Goal: Information Seeking & Learning: Learn about a topic

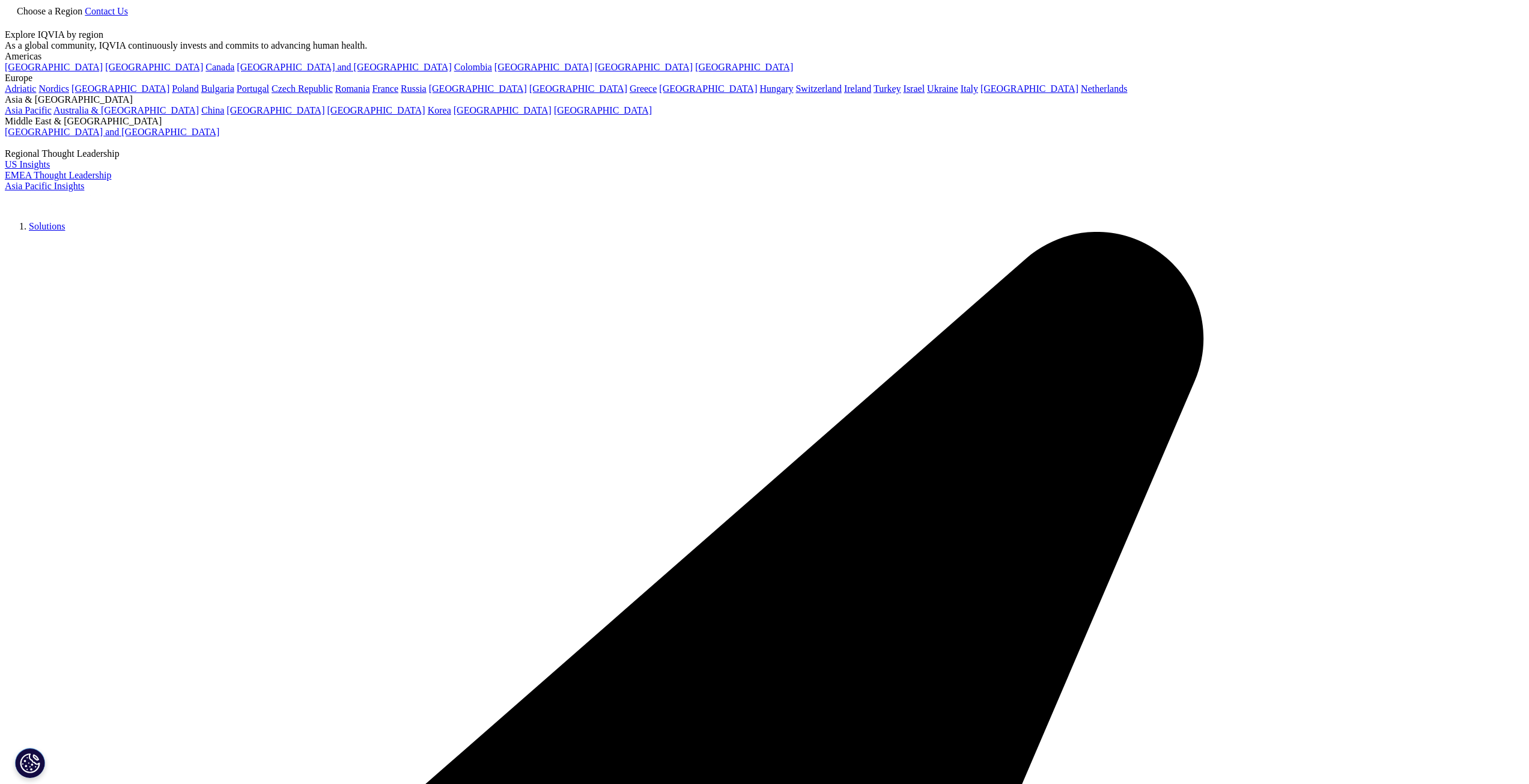
scroll to position [2545, 0]
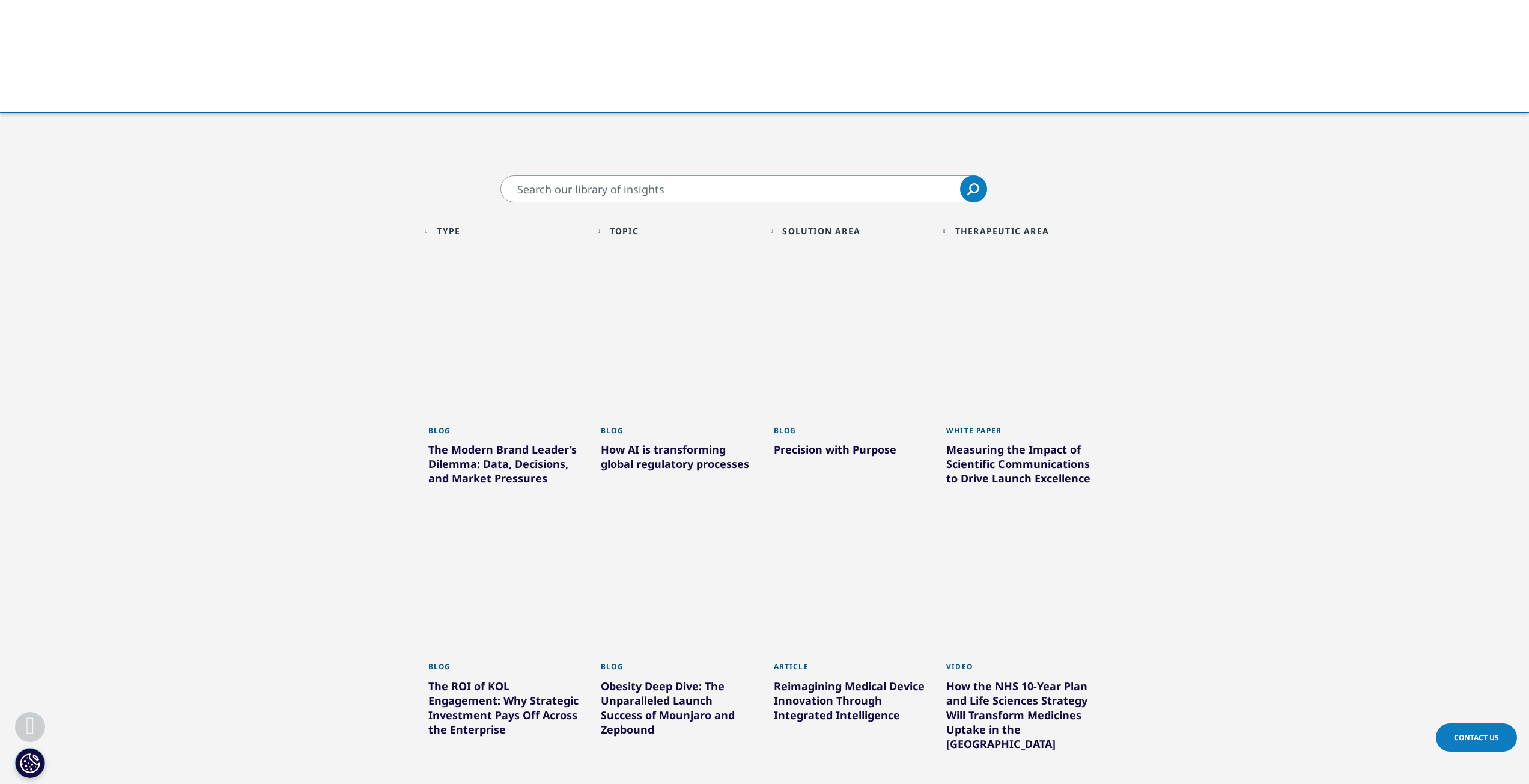
scroll to position [361, 0]
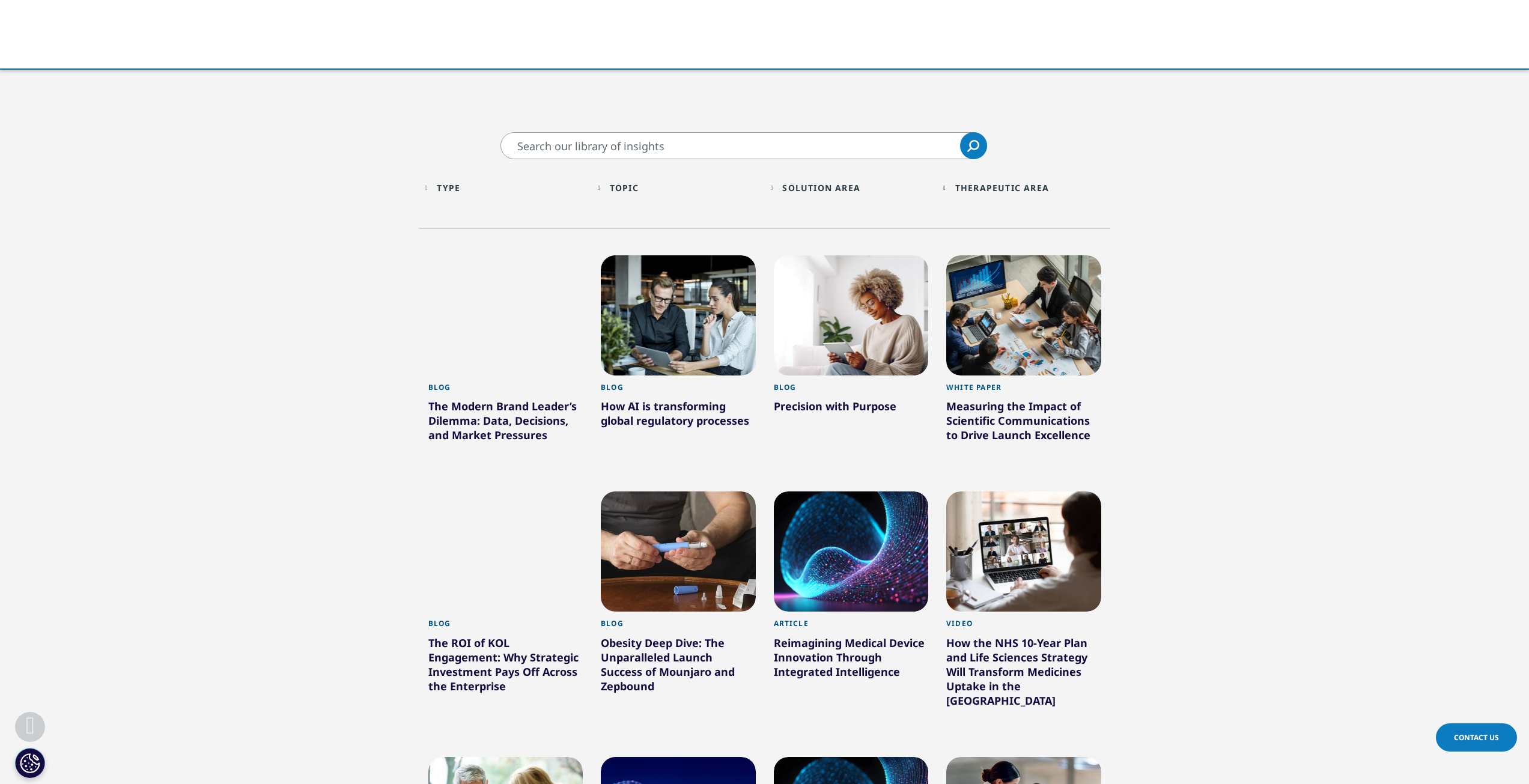
click at [674, 415] on div "How AI is transforming global regulatory processes" at bounding box center [679, 415] width 155 height 33
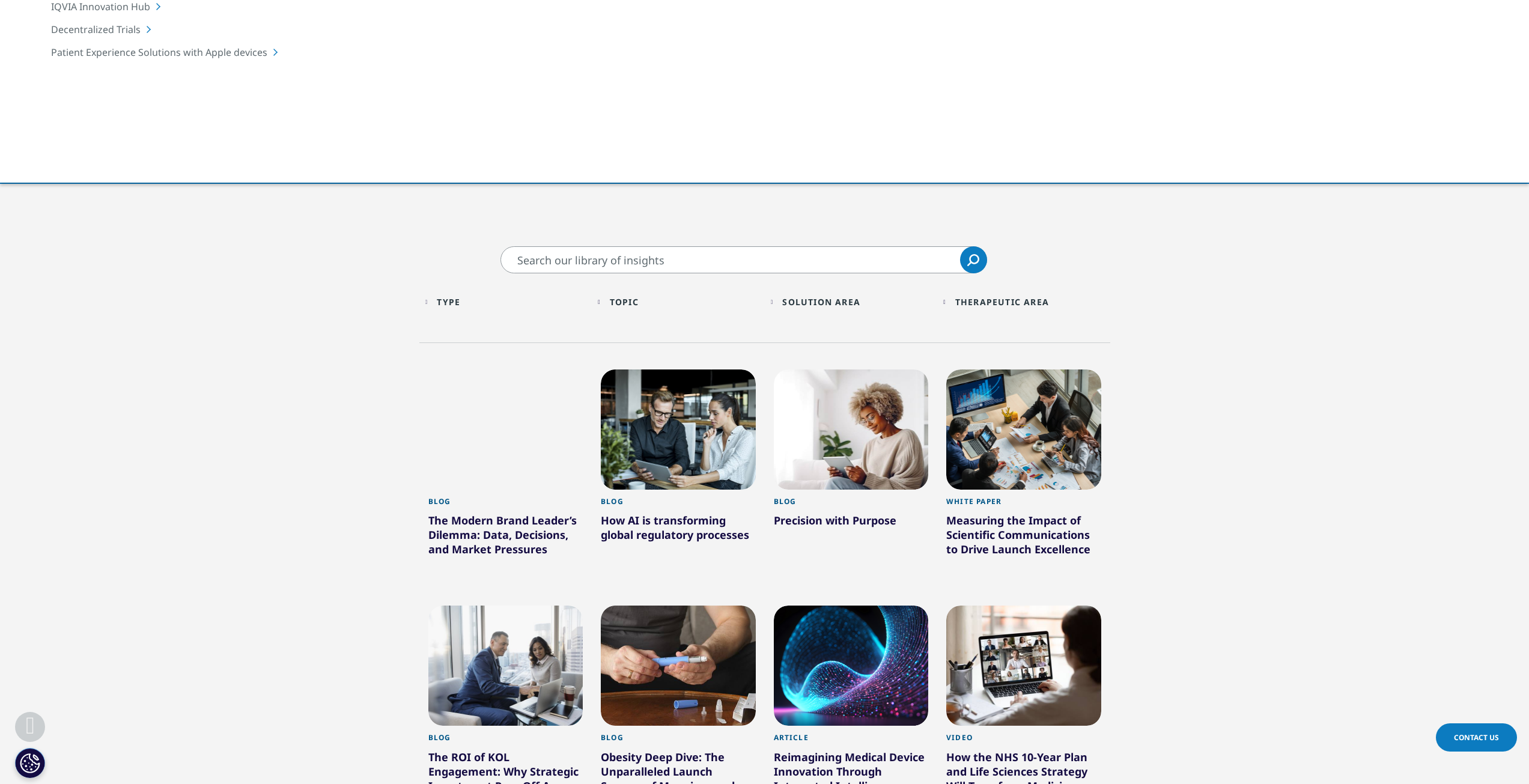
scroll to position [240, 0]
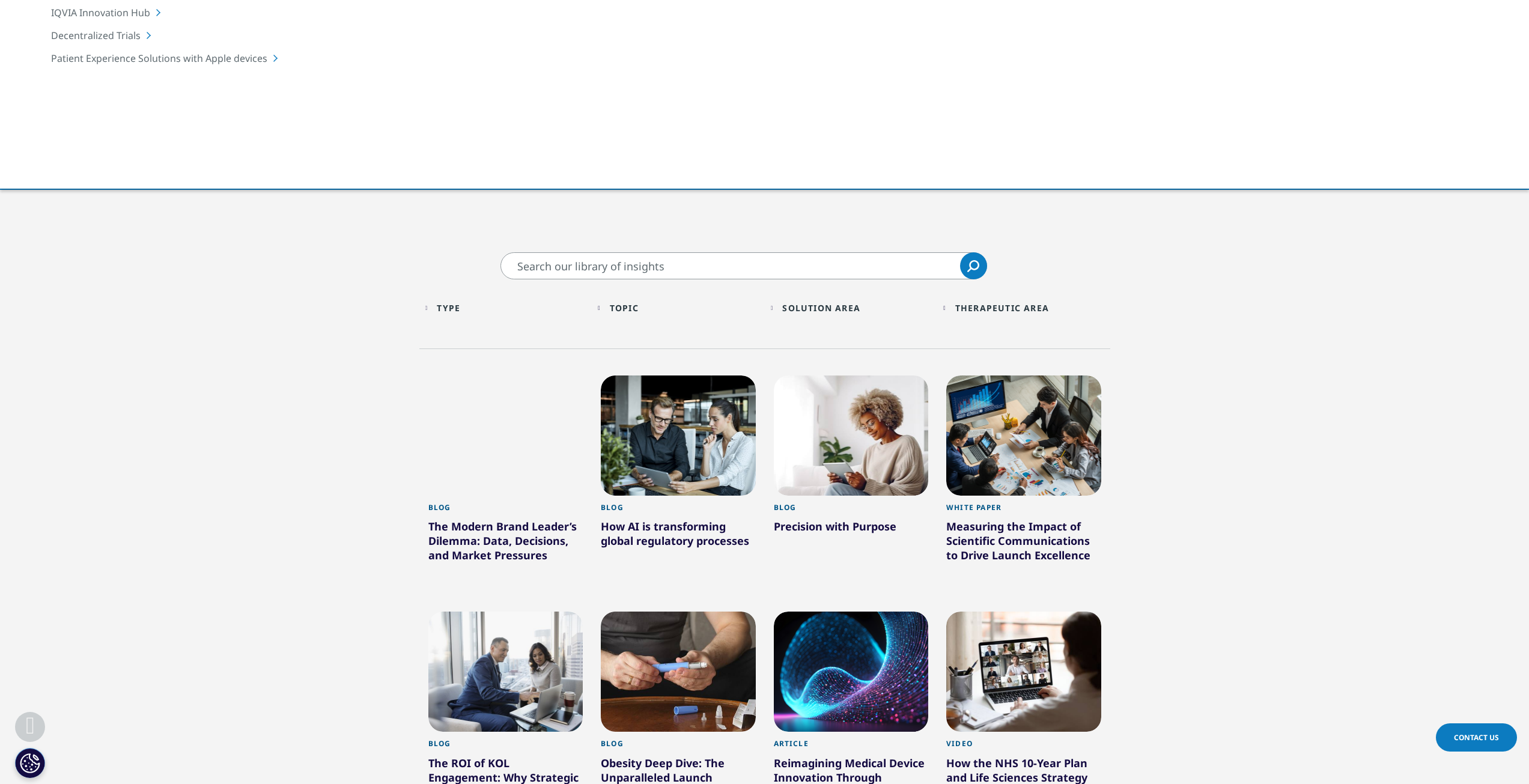
click at [708, 434] on div at bounding box center [679, 435] width 155 height 120
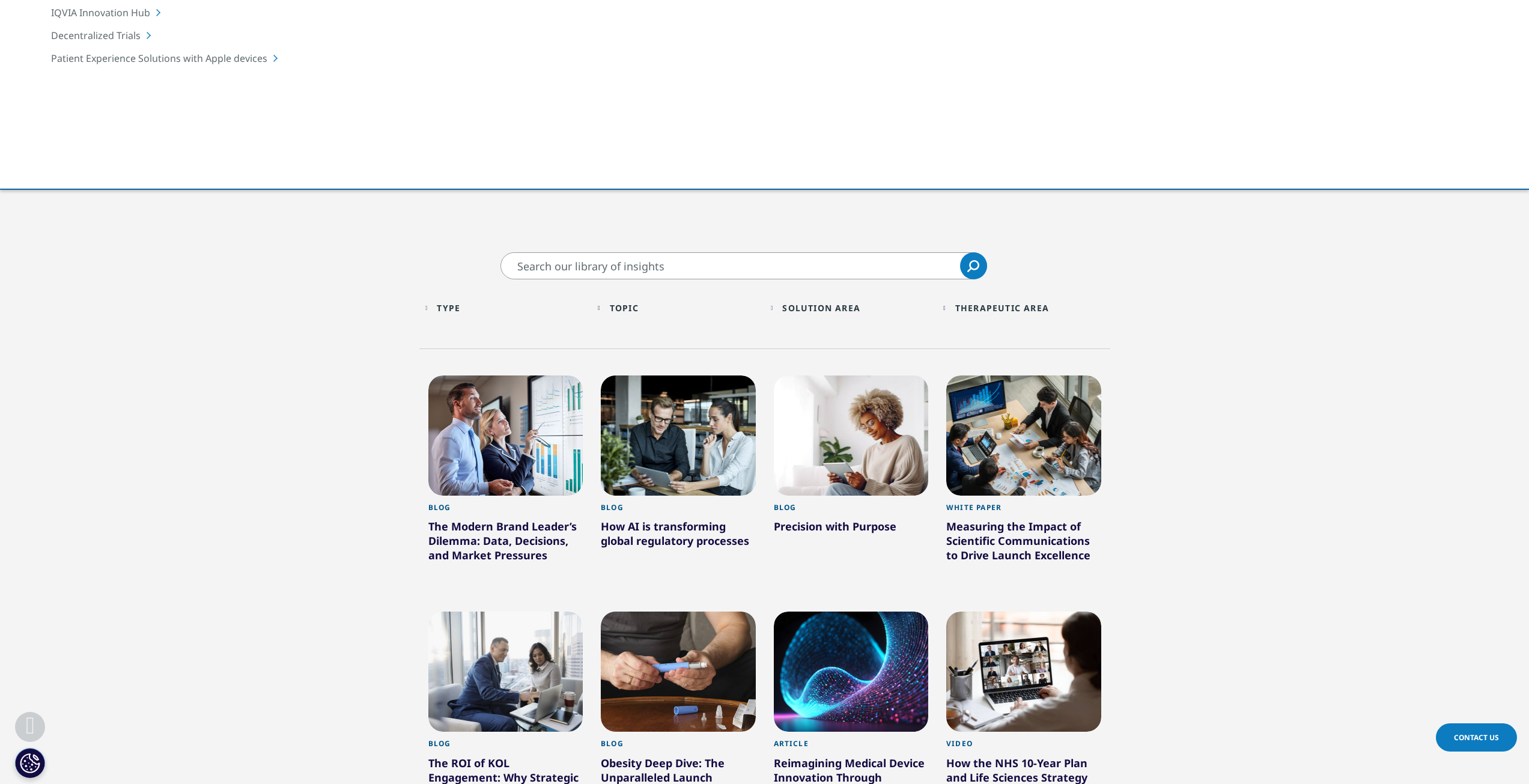
click at [623, 310] on div "Topic" at bounding box center [624, 308] width 29 height 11
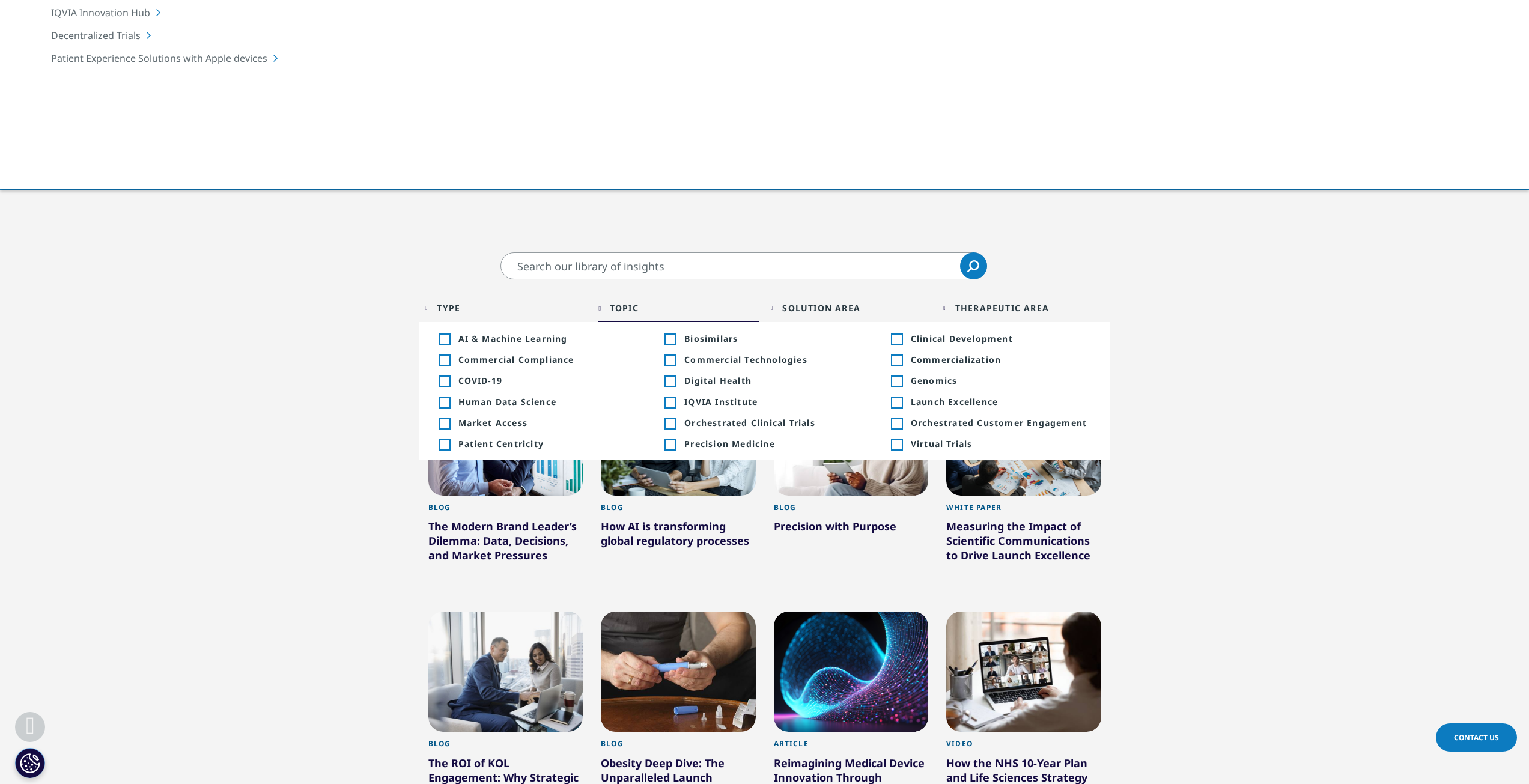
click at [443, 334] on div "Toggle" at bounding box center [444, 339] width 11 height 11
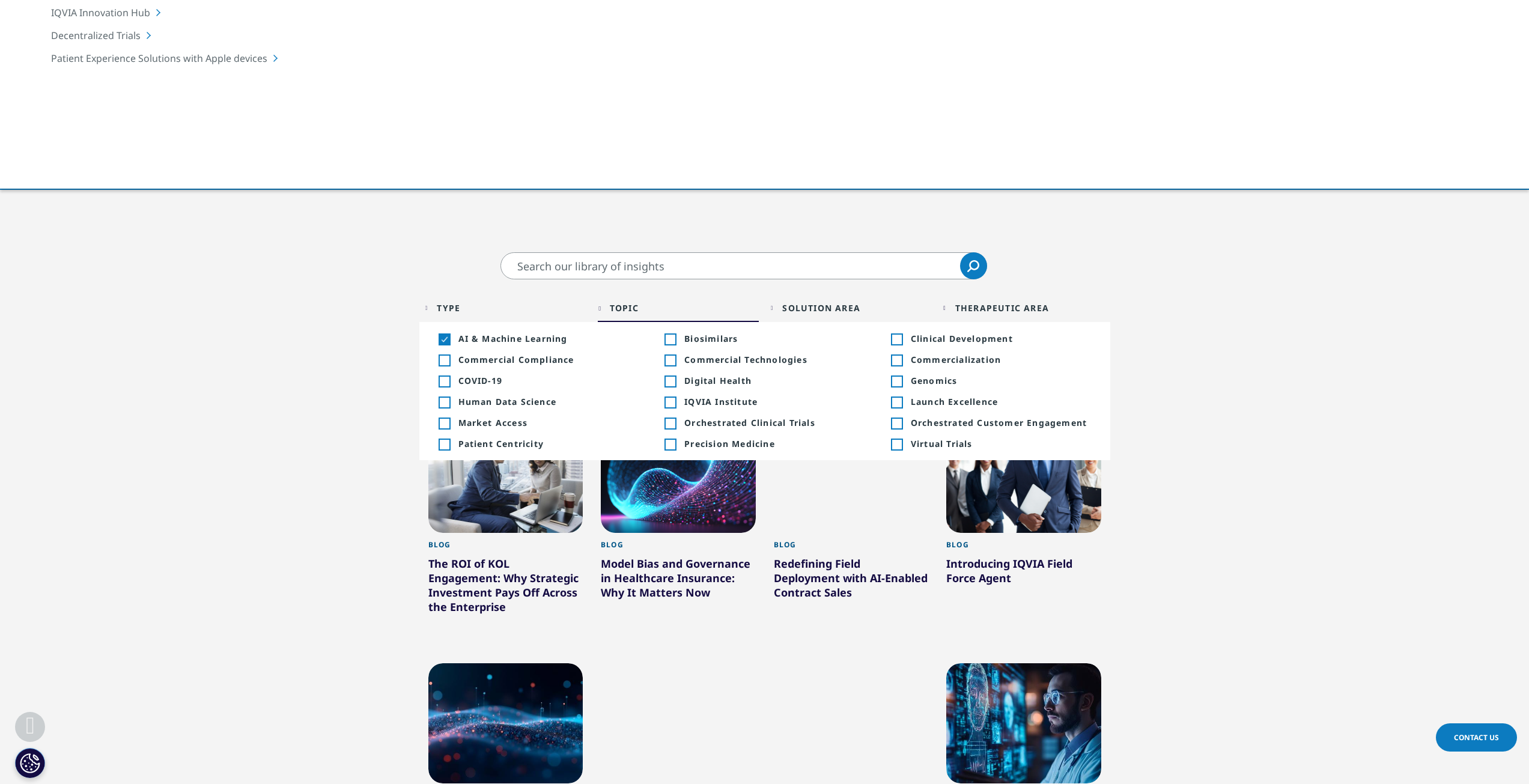
click at [1318, 481] on section "Clear Search Loading Type Loading Clear Or/And Operator Toggle Article 6 Toggle…" at bounding box center [764, 758] width 1529 height 1011
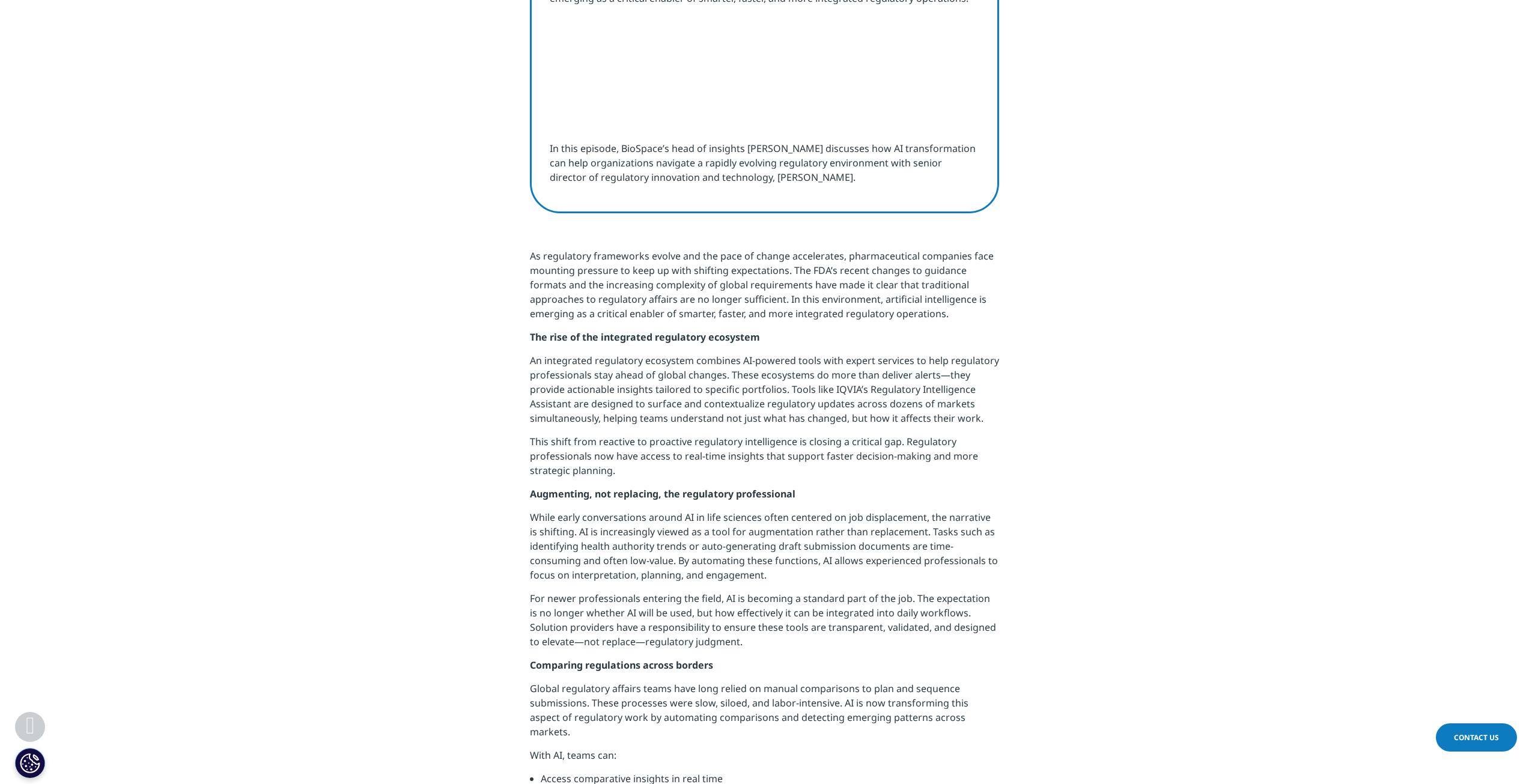
scroll to position [601, 0]
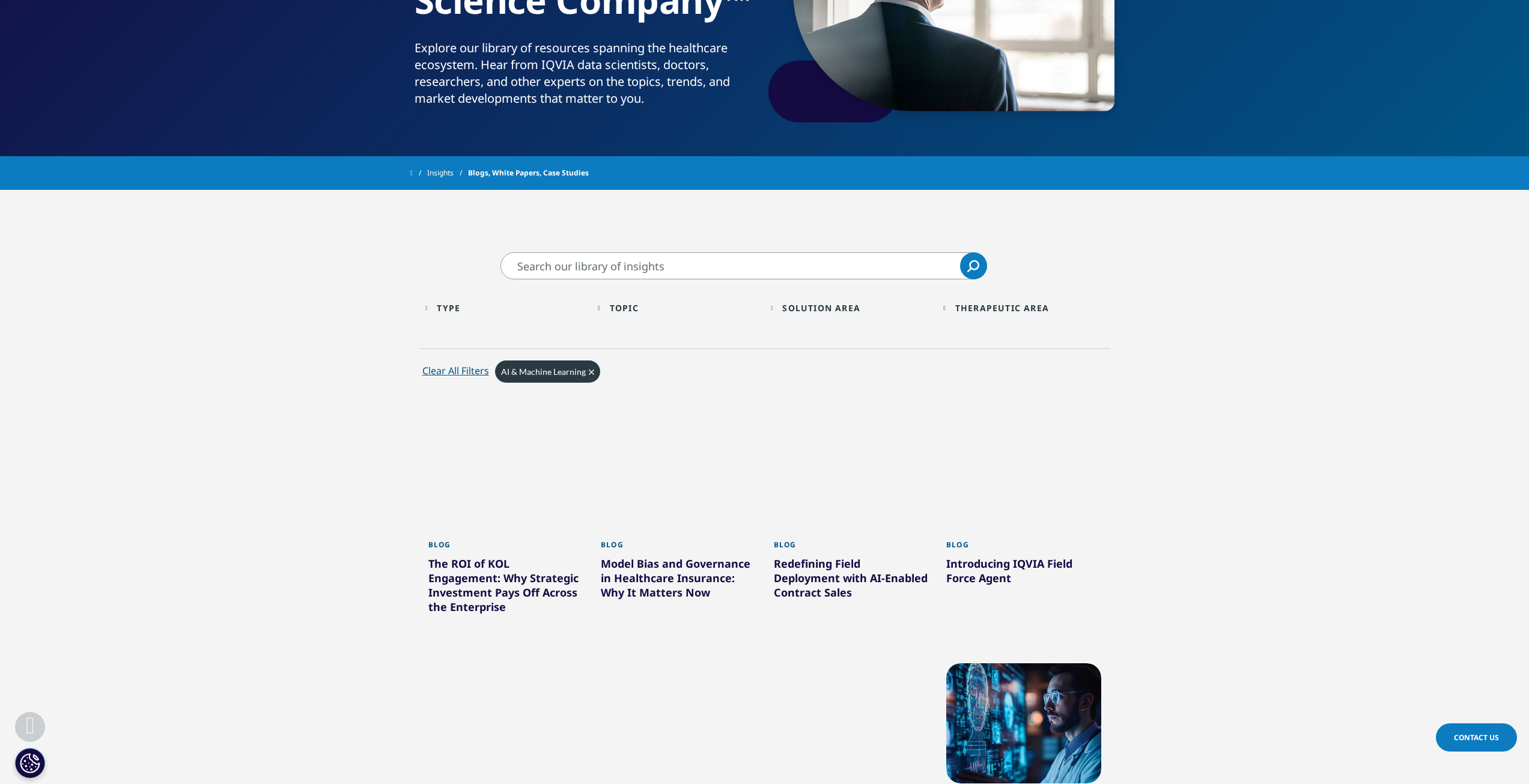
click at [601, 301] on div "Topic Loading Clear Or/And Operator" at bounding box center [679, 308] width 161 height 28
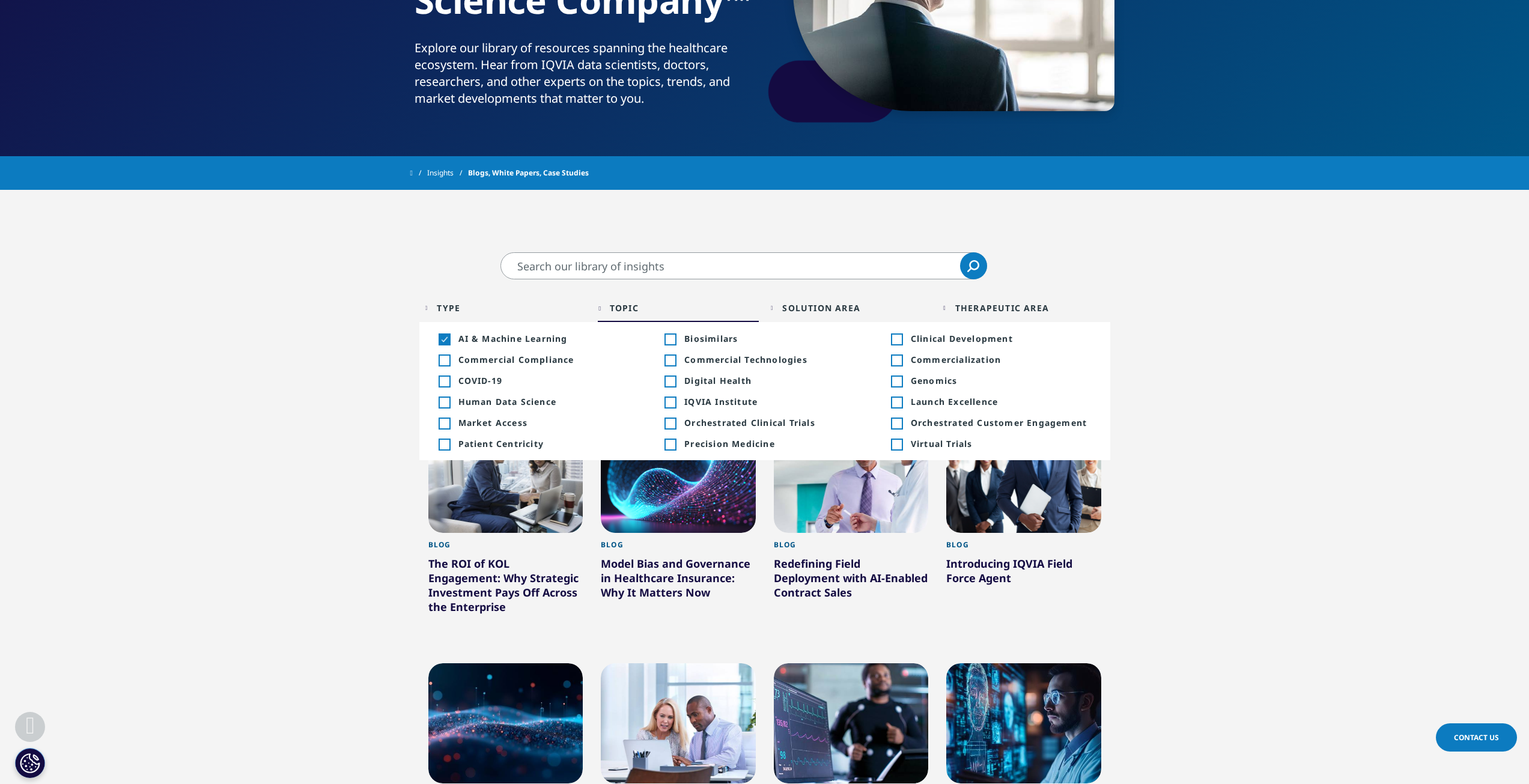
drag, startPoint x: 220, startPoint y: 332, endPoint x: 234, endPoint y: 327, distance: 14.9
click at [221, 332] on section "Clear Search Loading Type Loading Clear Or/And Operator Toggle Article 6 Toggle…" at bounding box center [764, 758] width 1529 height 1011
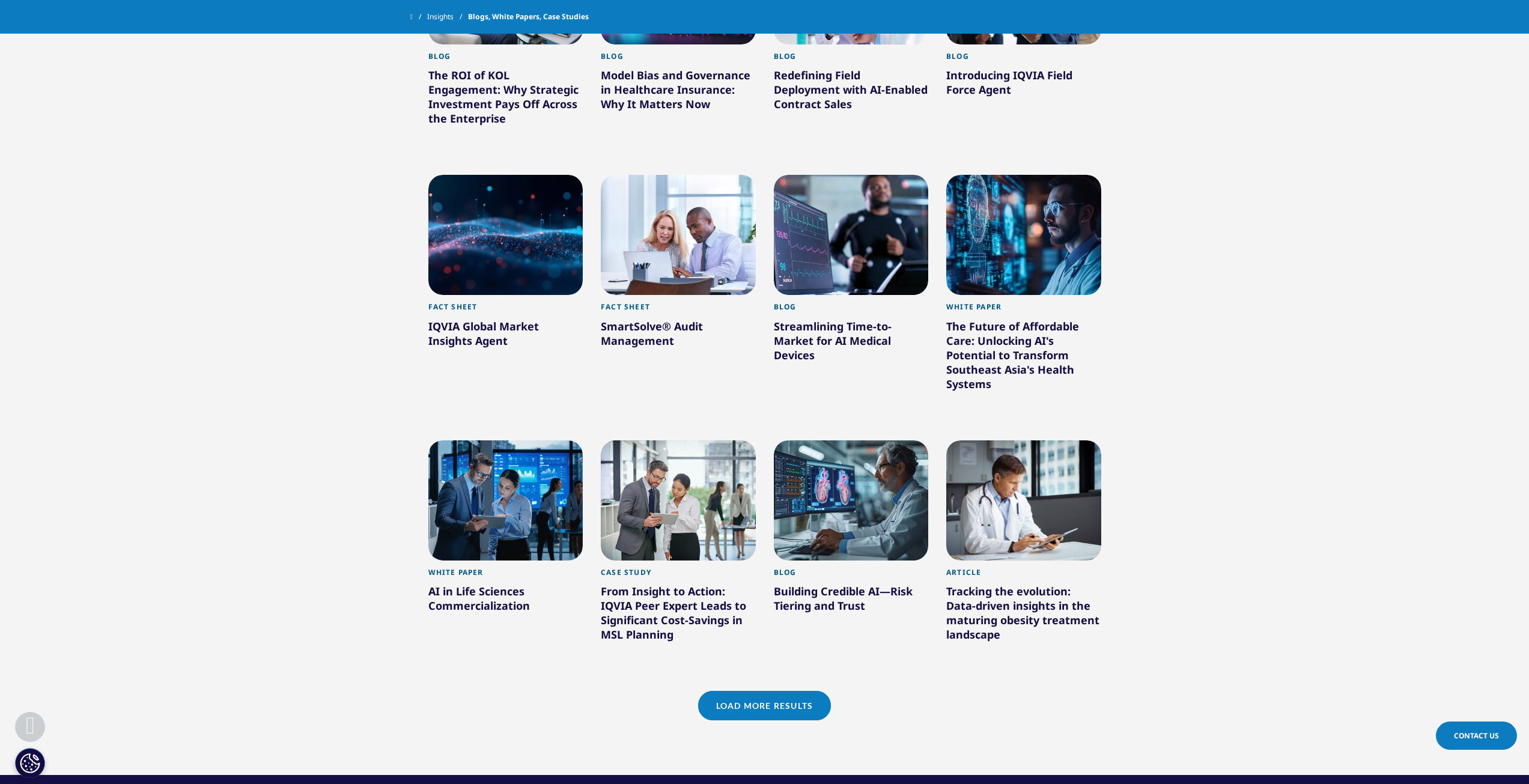
scroll to position [720, 0]
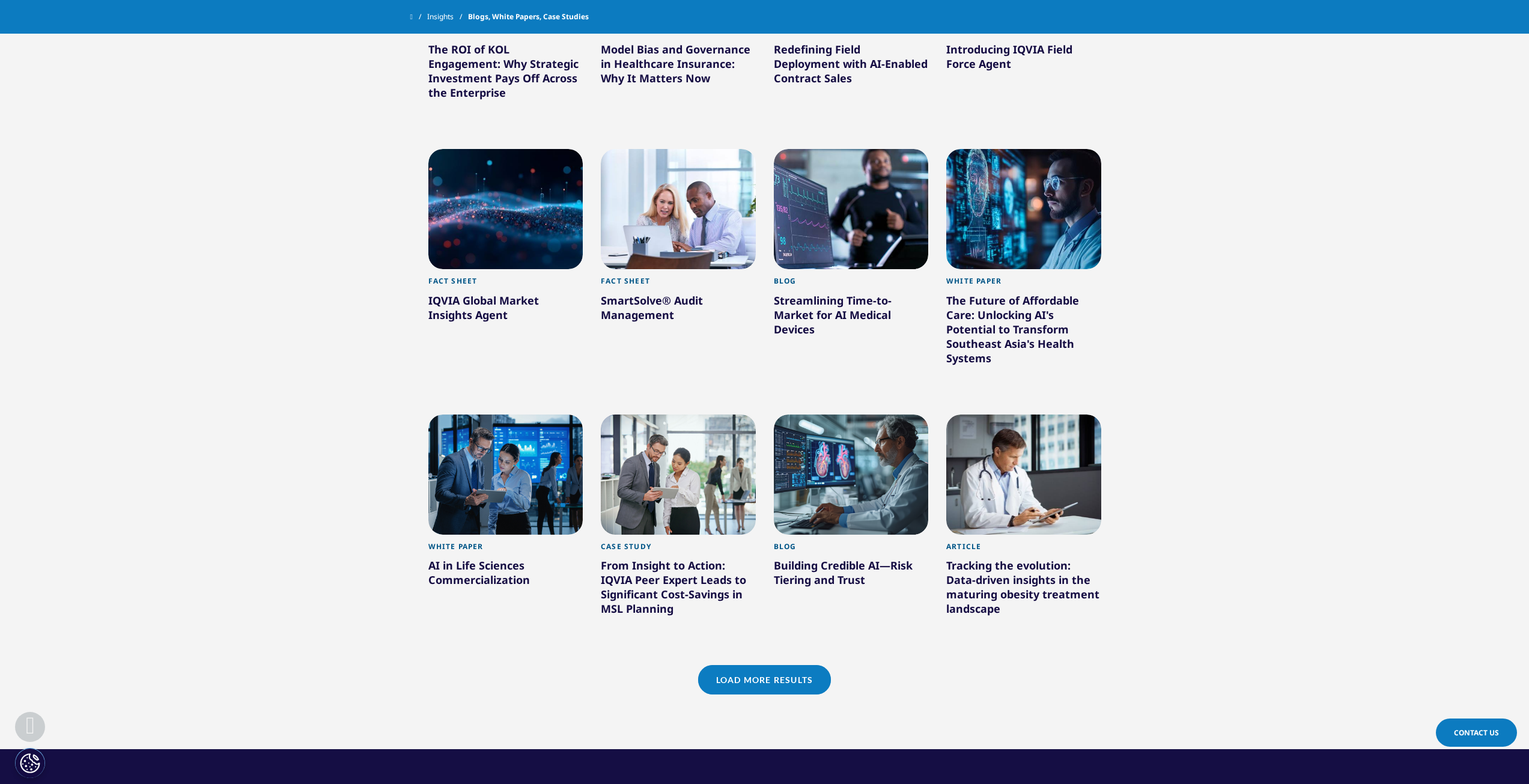
click at [750, 681] on link "Load More Results" at bounding box center [764, 680] width 133 height 30
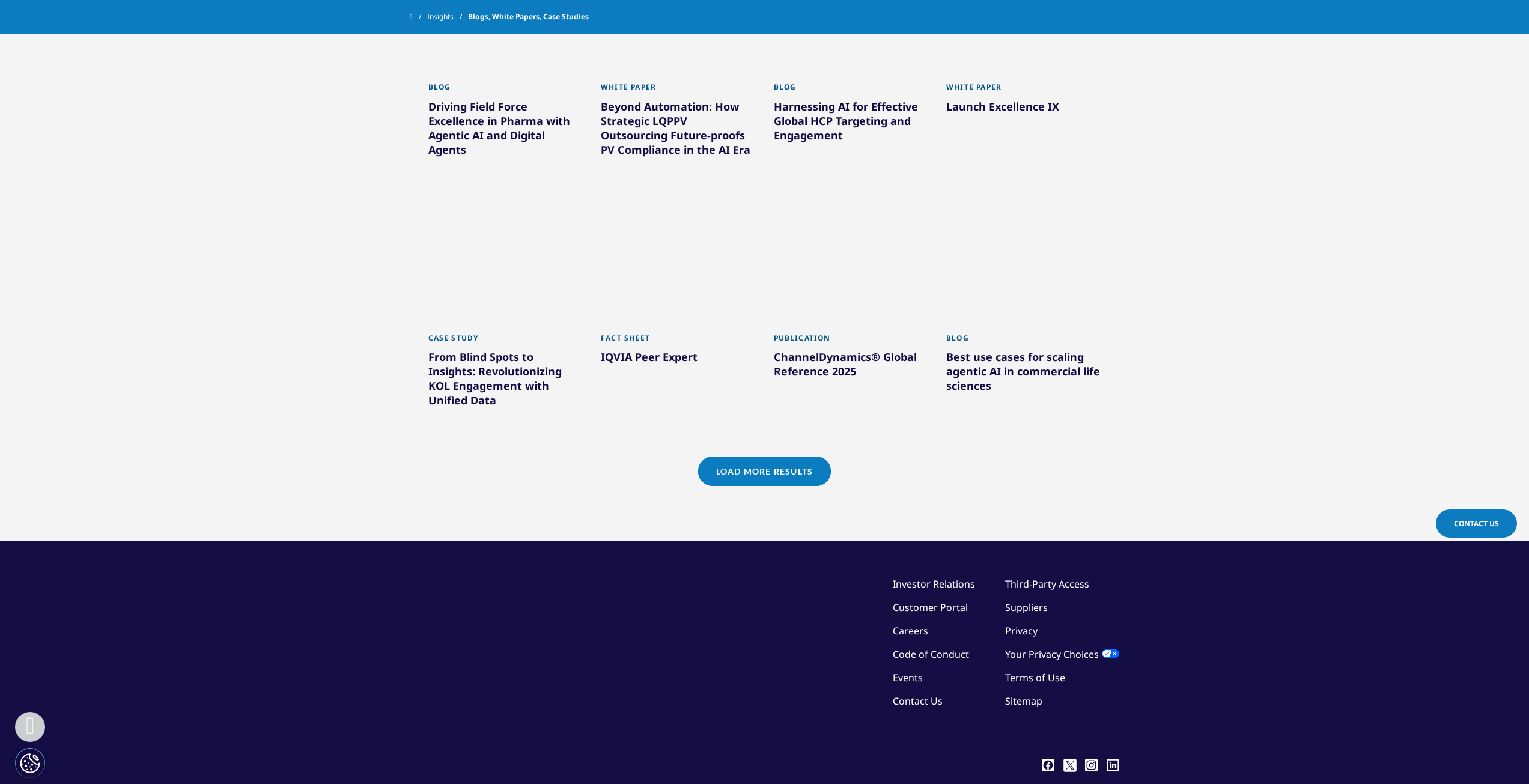
scroll to position [1682, 0]
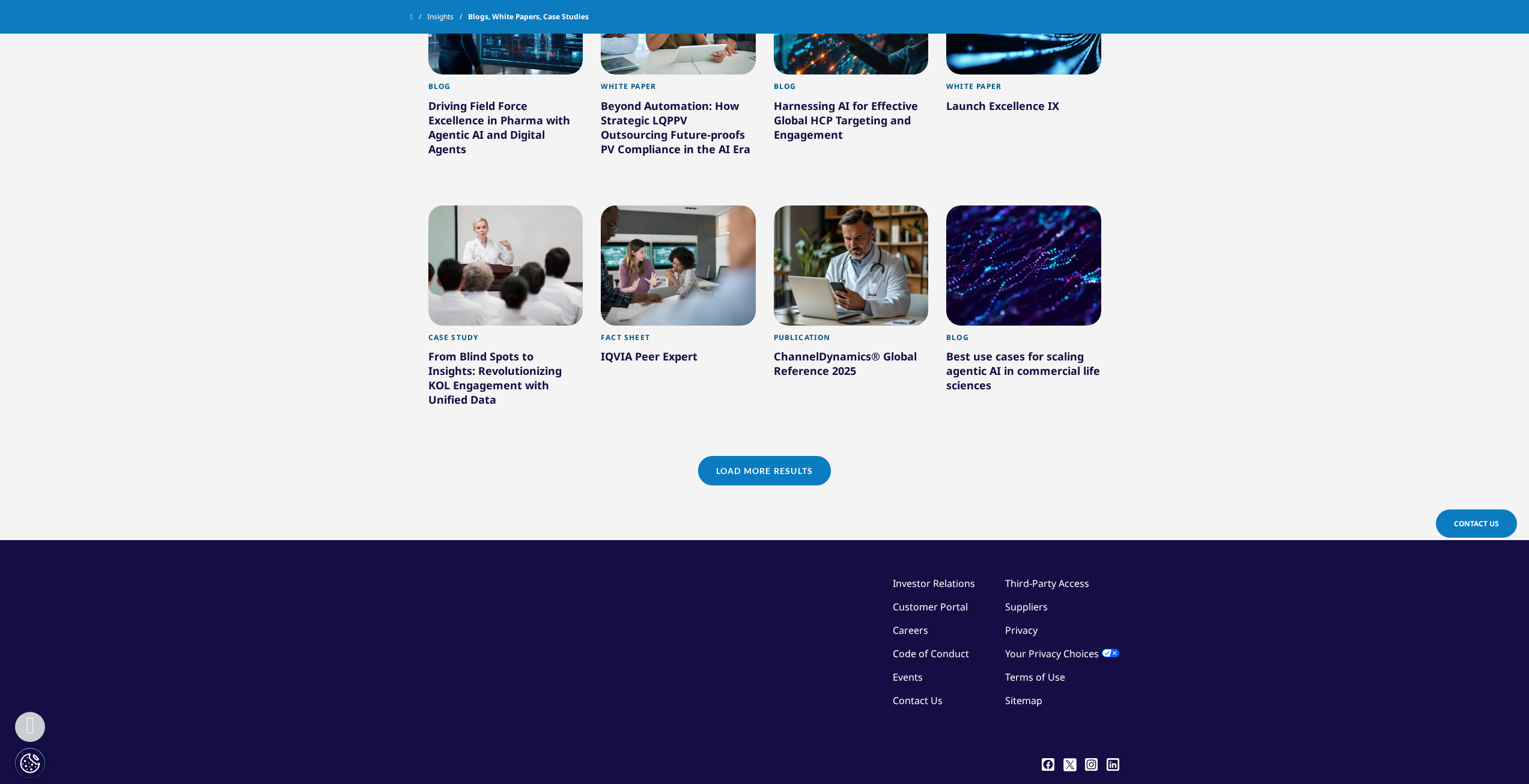
click at [763, 478] on link "Load More Results" at bounding box center [764, 471] width 133 height 30
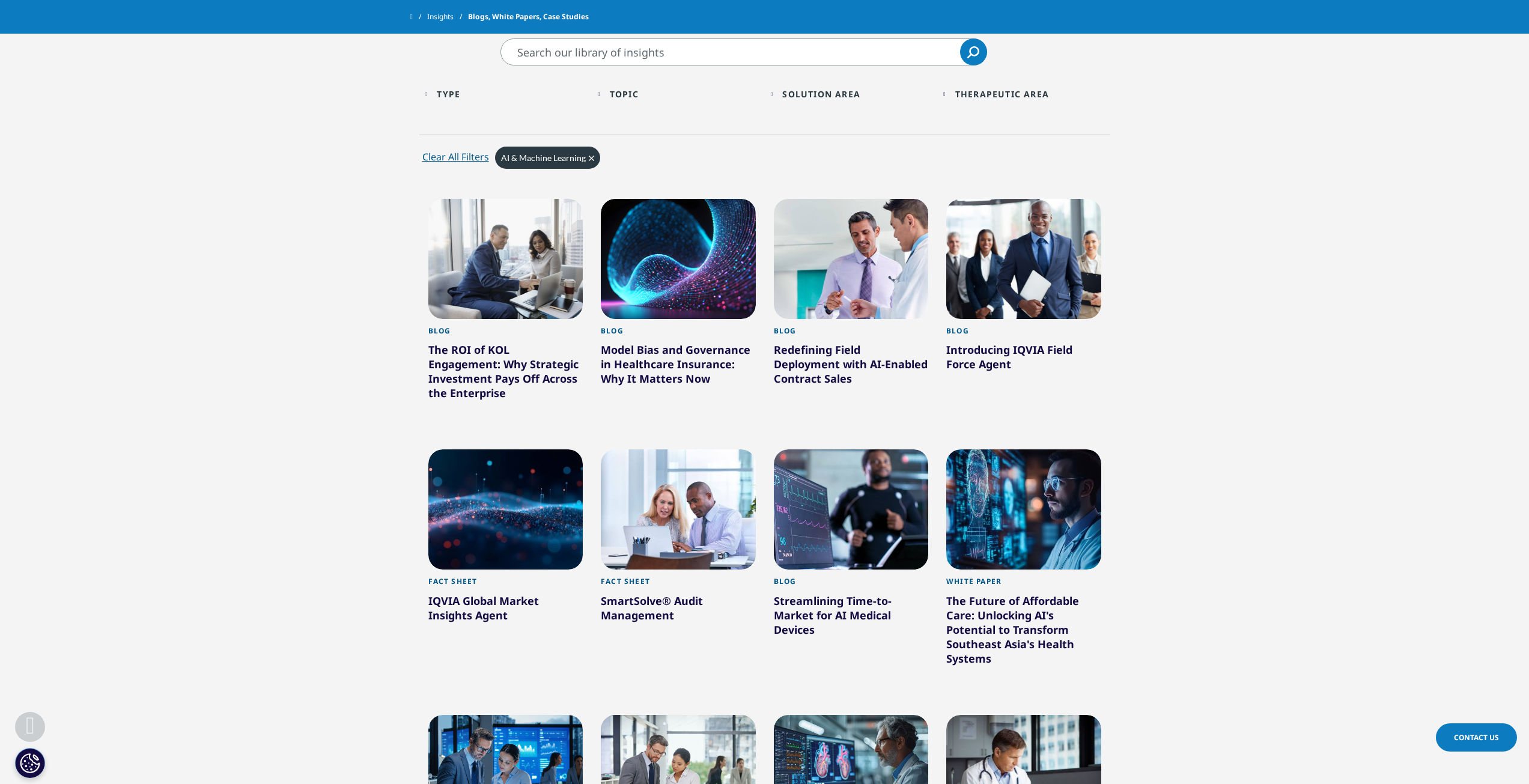
scroll to position [0, 0]
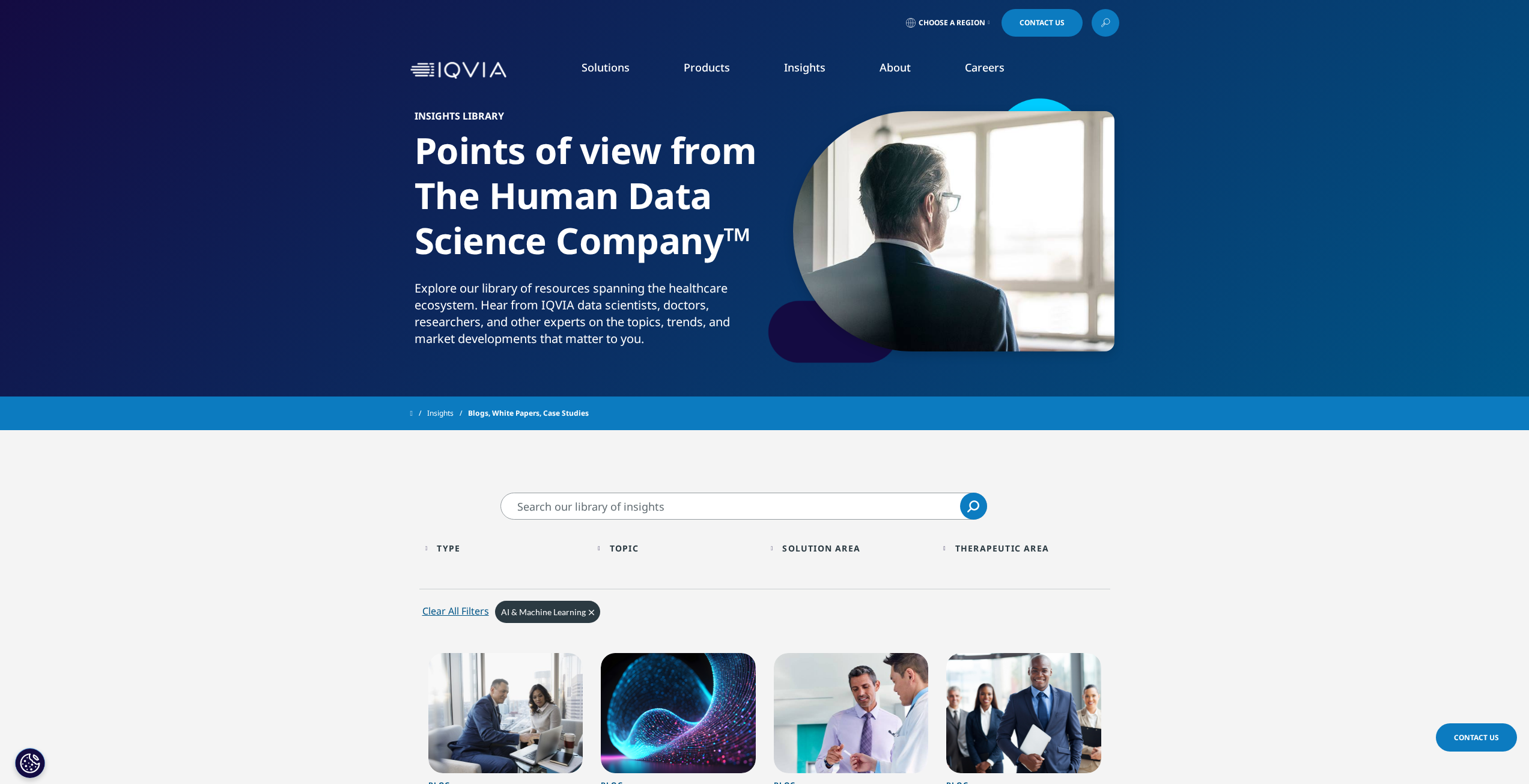
click at [437, 548] on div "Type Loading Clear Or/And Operator" at bounding box center [506, 548] width 161 height 28
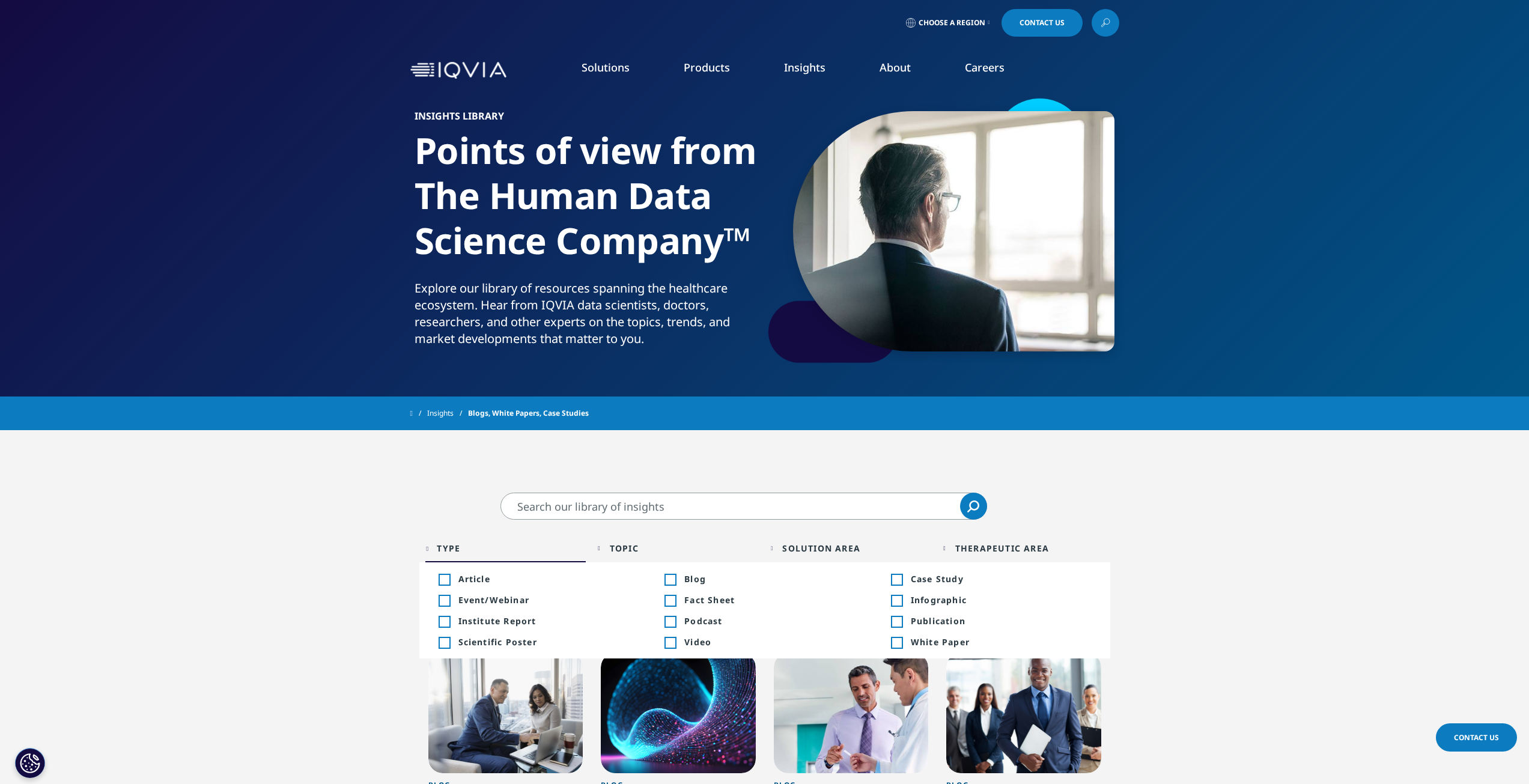
click at [438, 548] on div "Type Loading Clear Or/And Operator" at bounding box center [506, 548] width 161 height 28
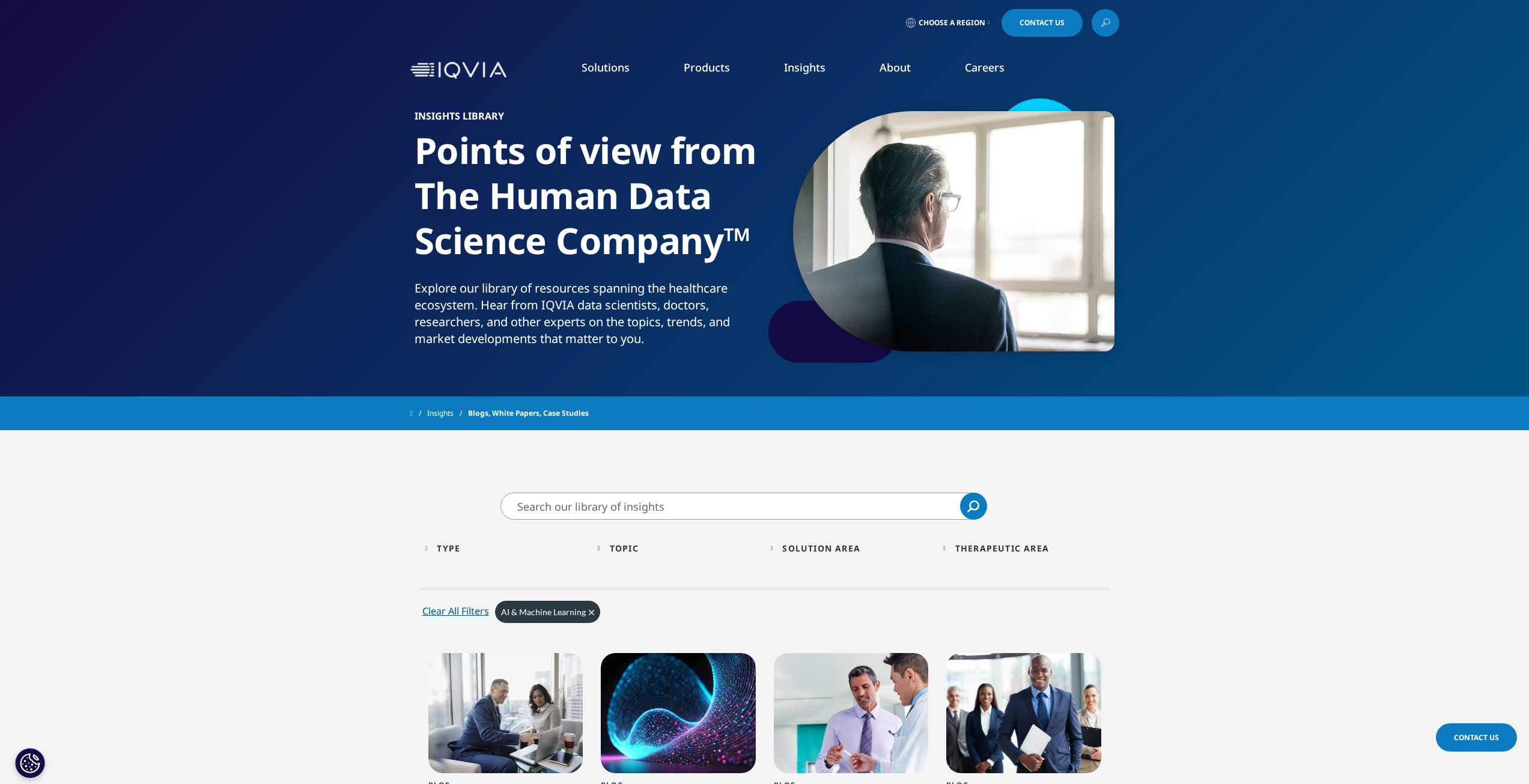
click at [646, 548] on div "Topic Loading" at bounding box center [684, 548] width 149 height 11
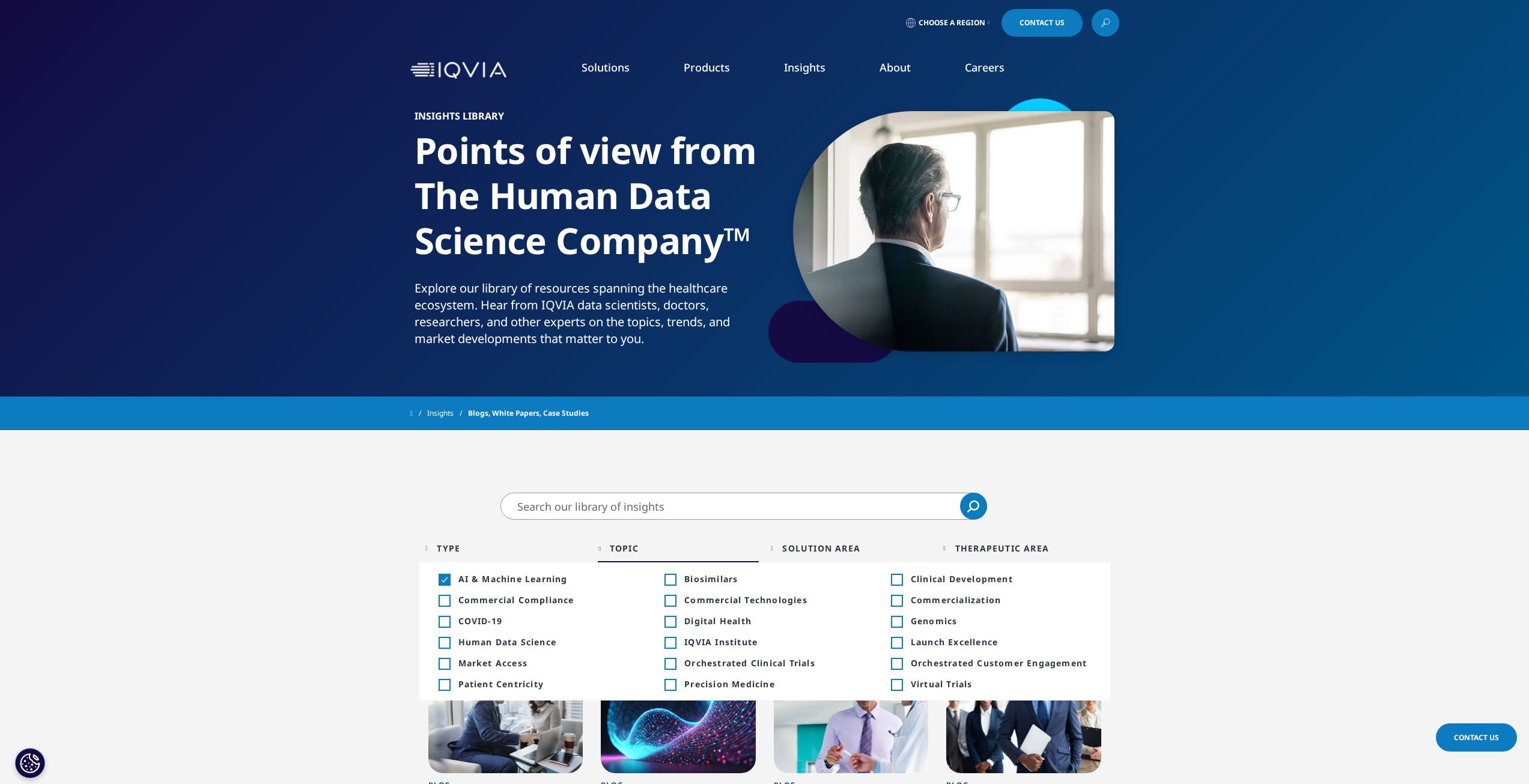
click at [645, 548] on div "Topic Loading" at bounding box center [684, 548] width 149 height 11
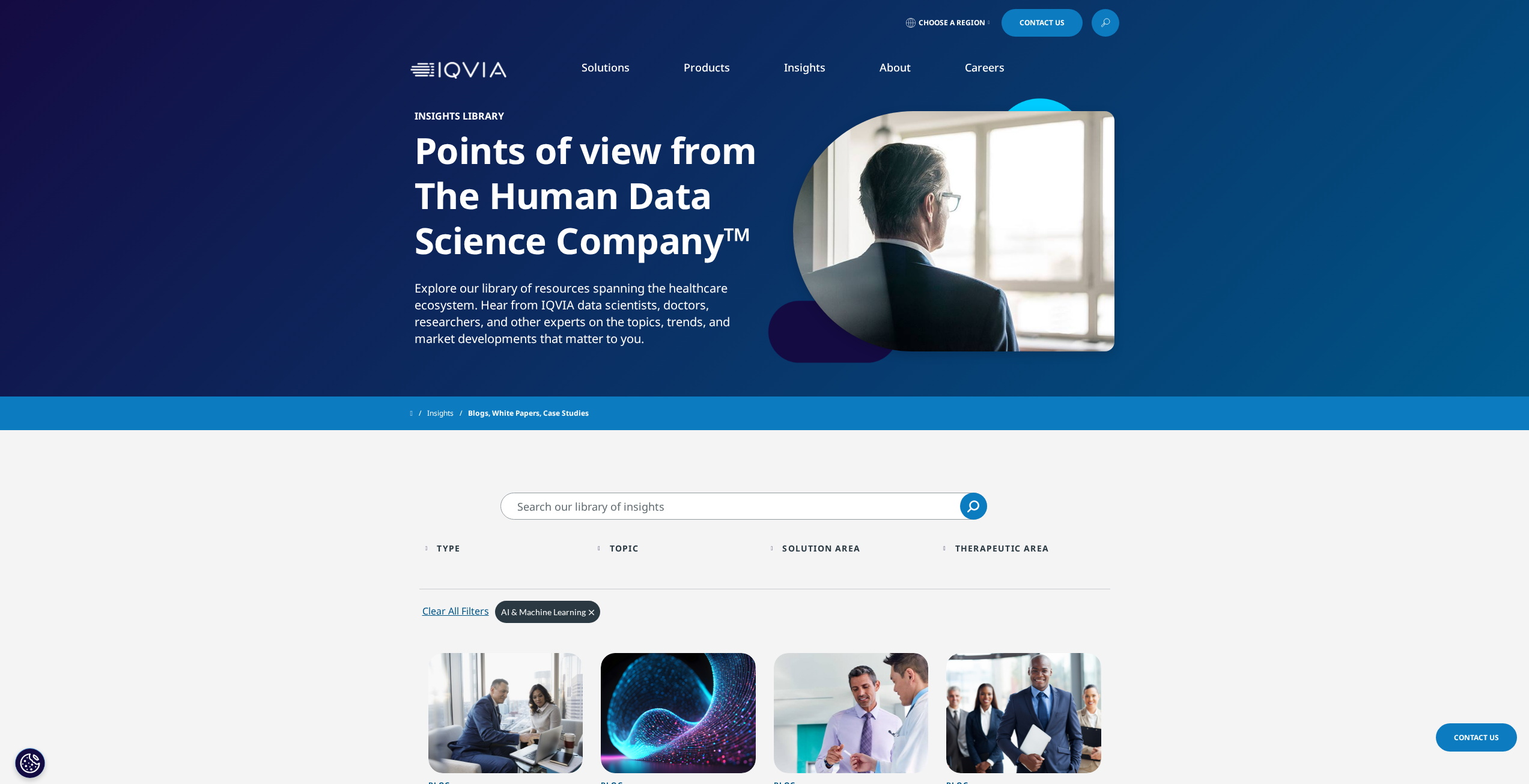
click at [815, 546] on div "Solution Area" at bounding box center [821, 548] width 78 height 11
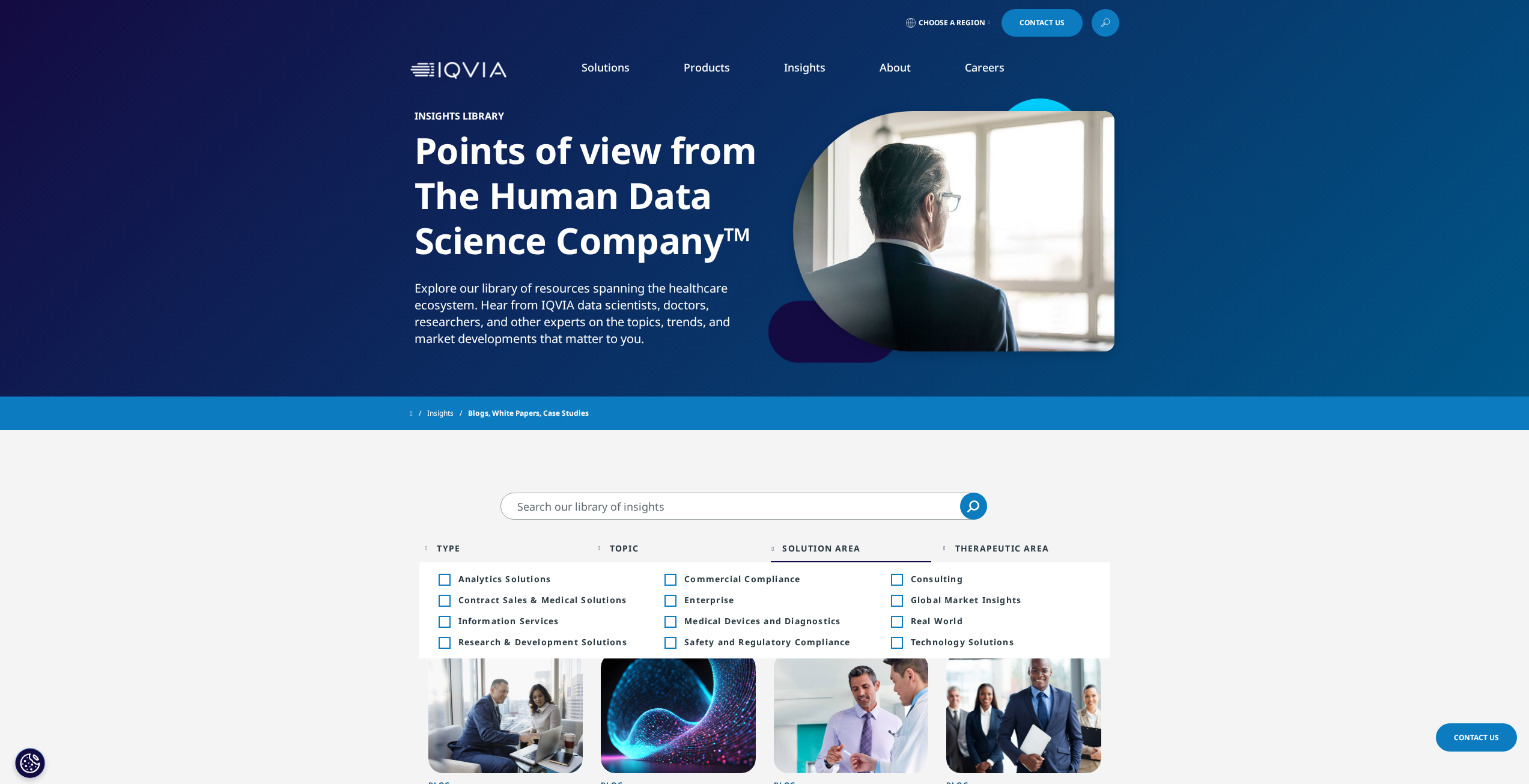
click at [443, 640] on div "Toggle" at bounding box center [444, 642] width 11 height 11
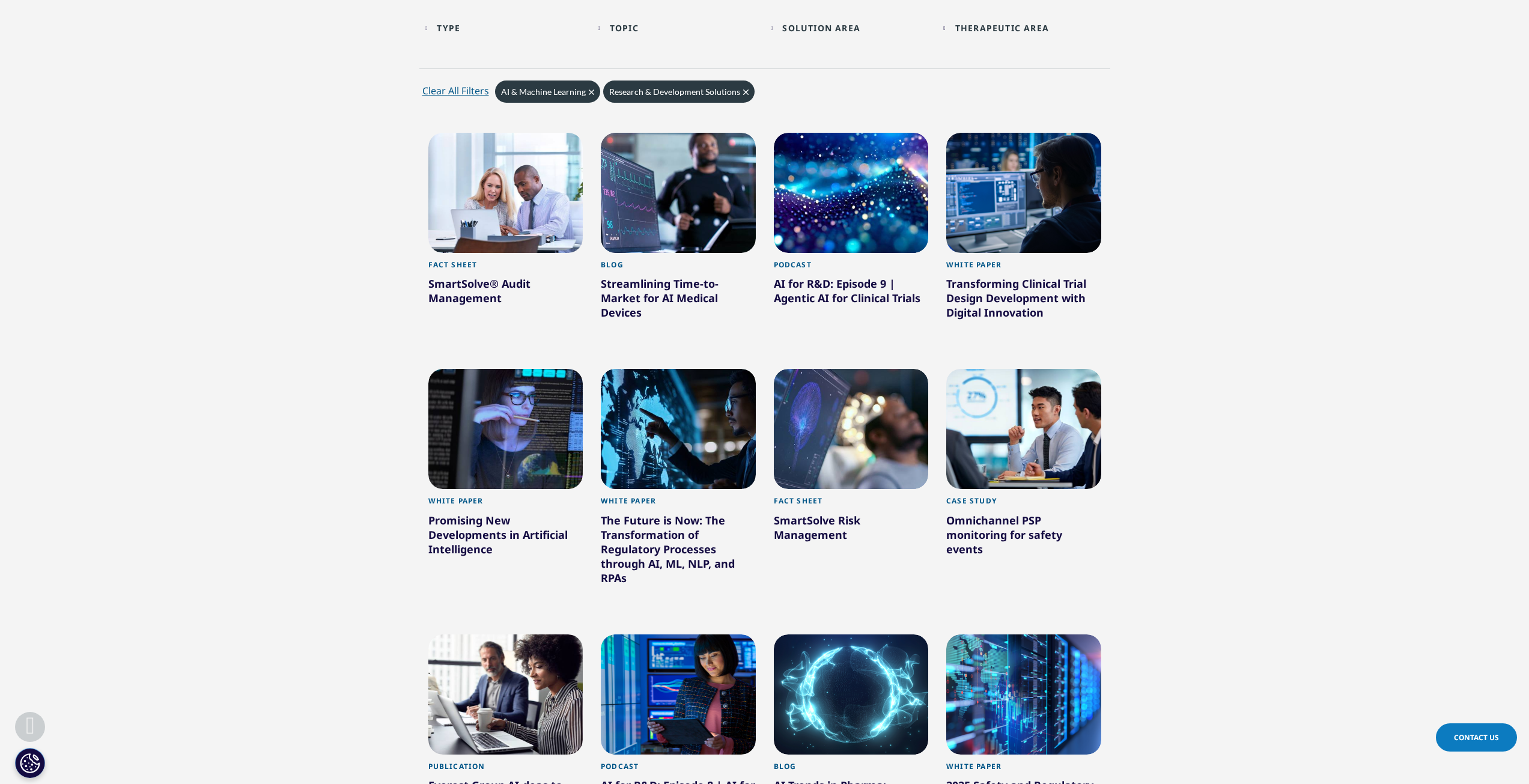
scroll to position [300, 0]
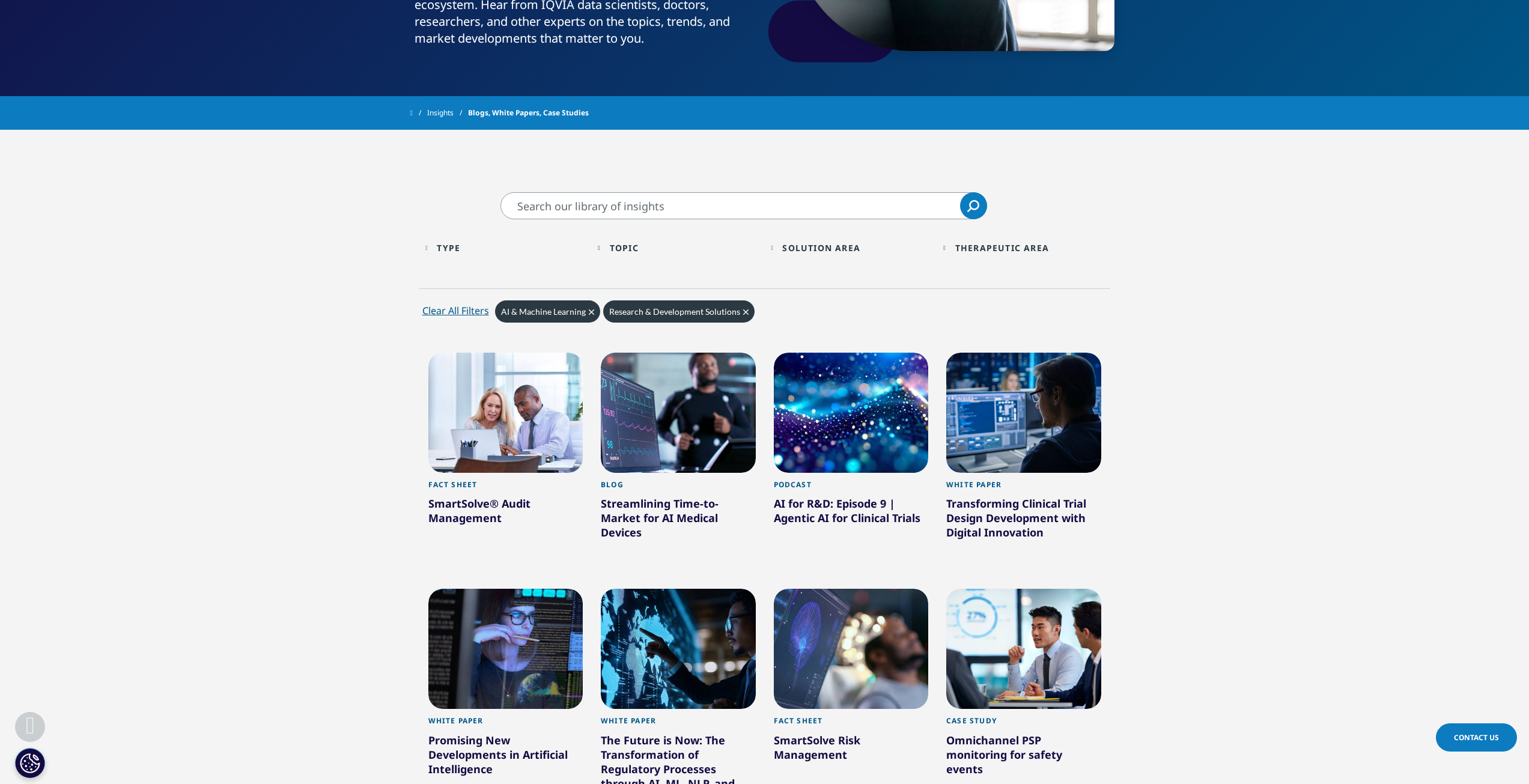
click at [854, 522] on div "AI for R&D: Episode 9 | Agentic AI for Clinical Trials" at bounding box center [851, 512] width 155 height 33
click at [840, 512] on div "AI for R&D: Episode 9 | Agentic AI for Clinical Trials" at bounding box center [851, 512] width 155 height 33
click at [851, 416] on div at bounding box center [851, 412] width 155 height 120
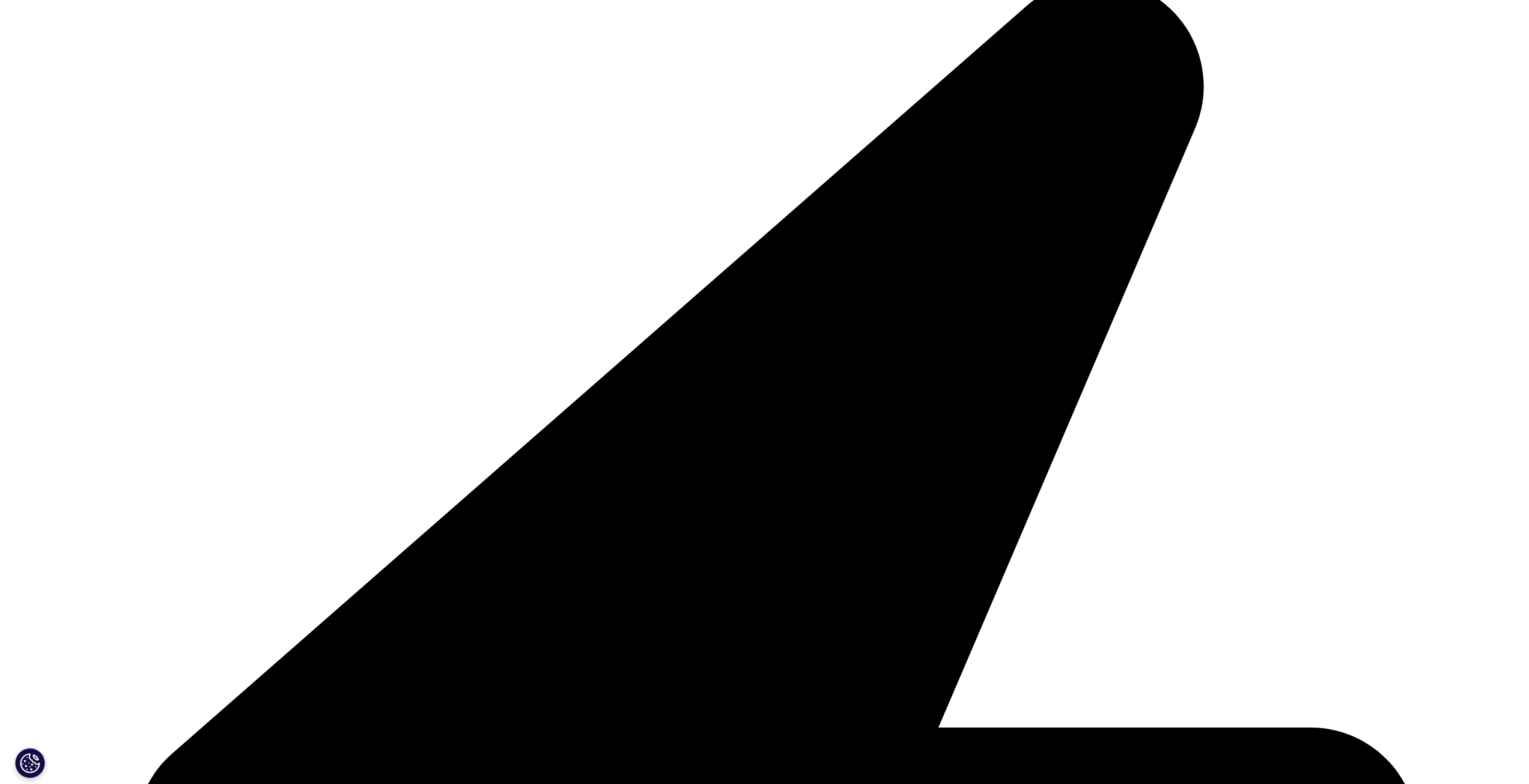
scroll to position [481, 0]
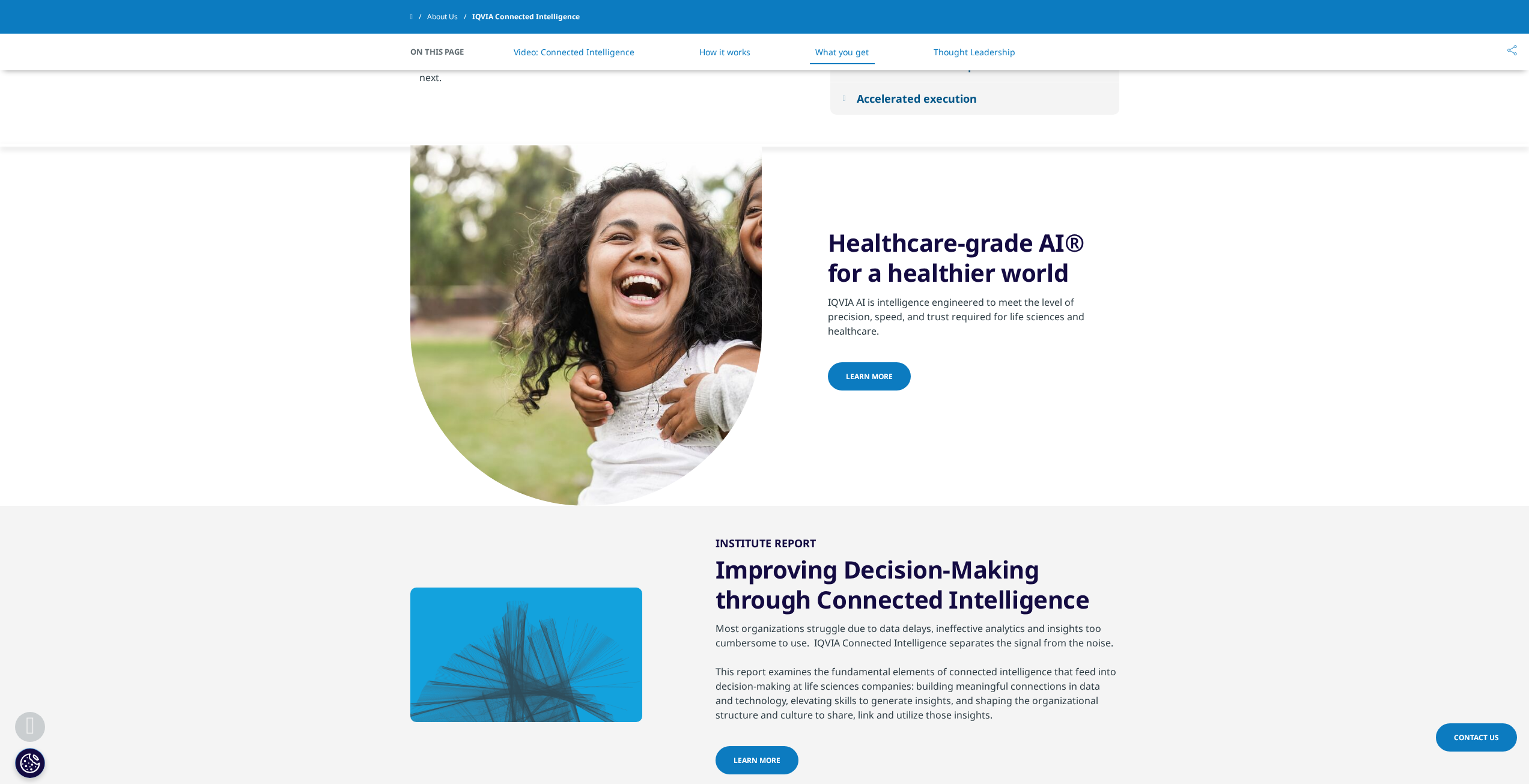
scroll to position [1201, 0]
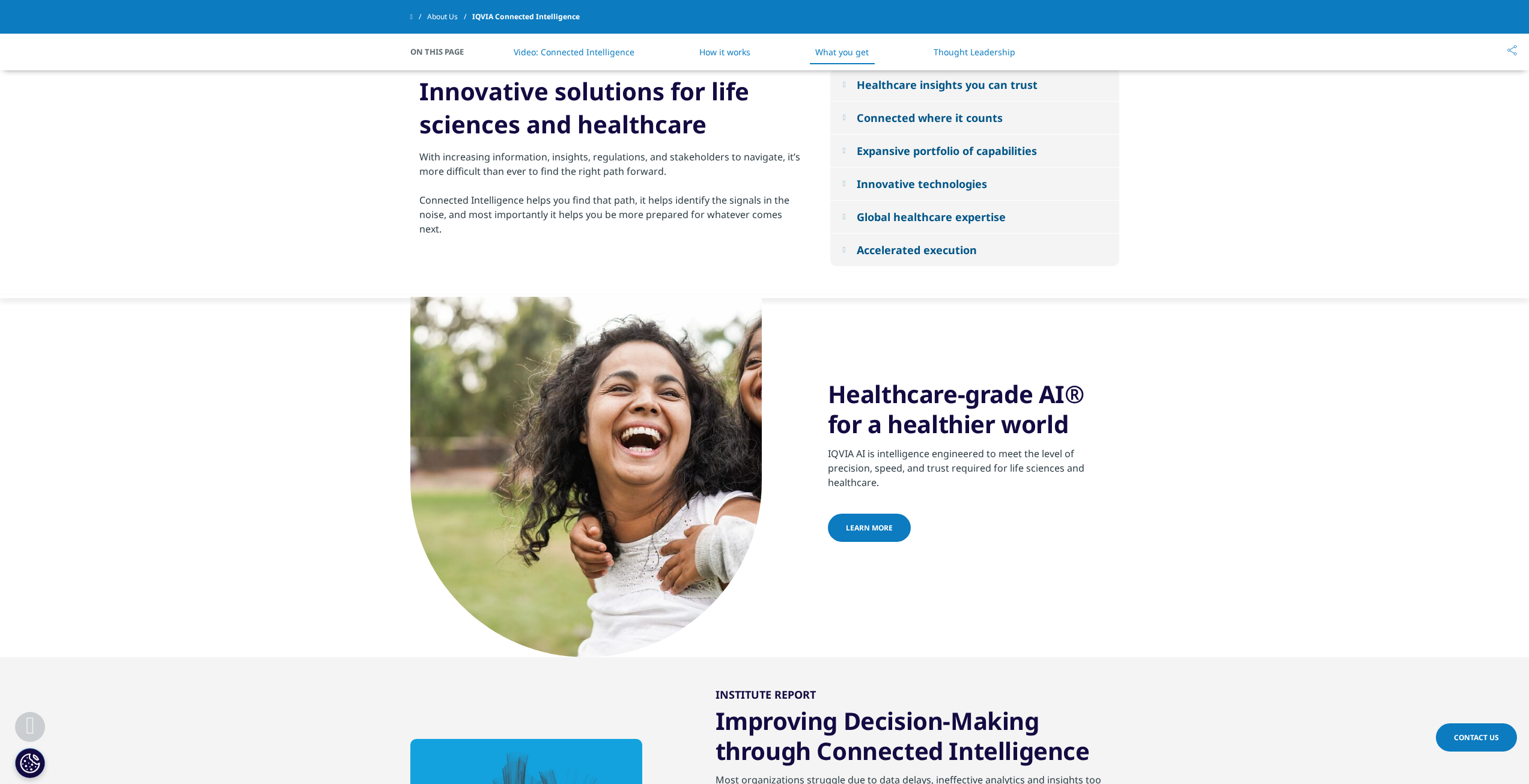
click at [877, 530] on span "Learn more" at bounding box center [869, 527] width 47 height 10
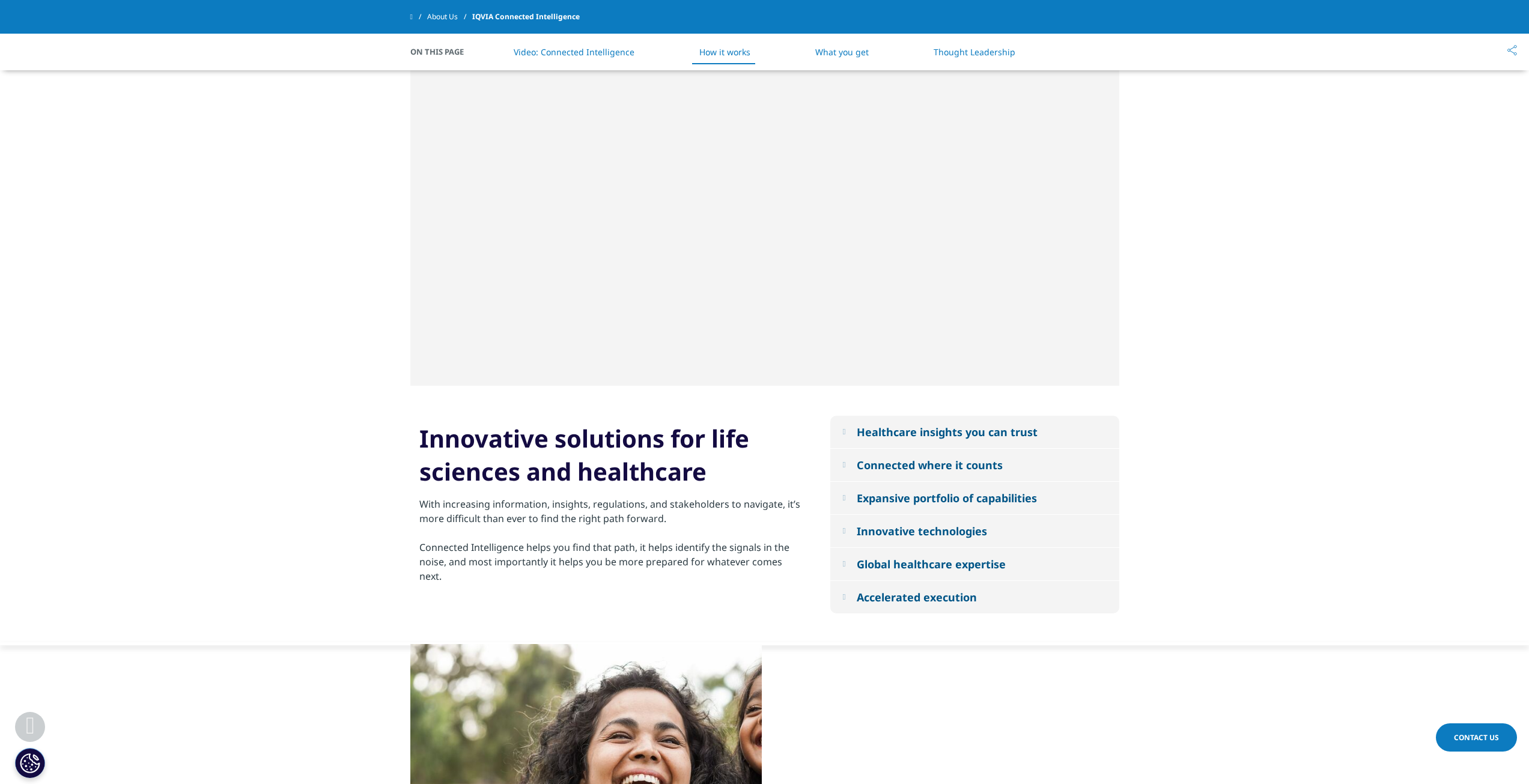
scroll to position [912, 0]
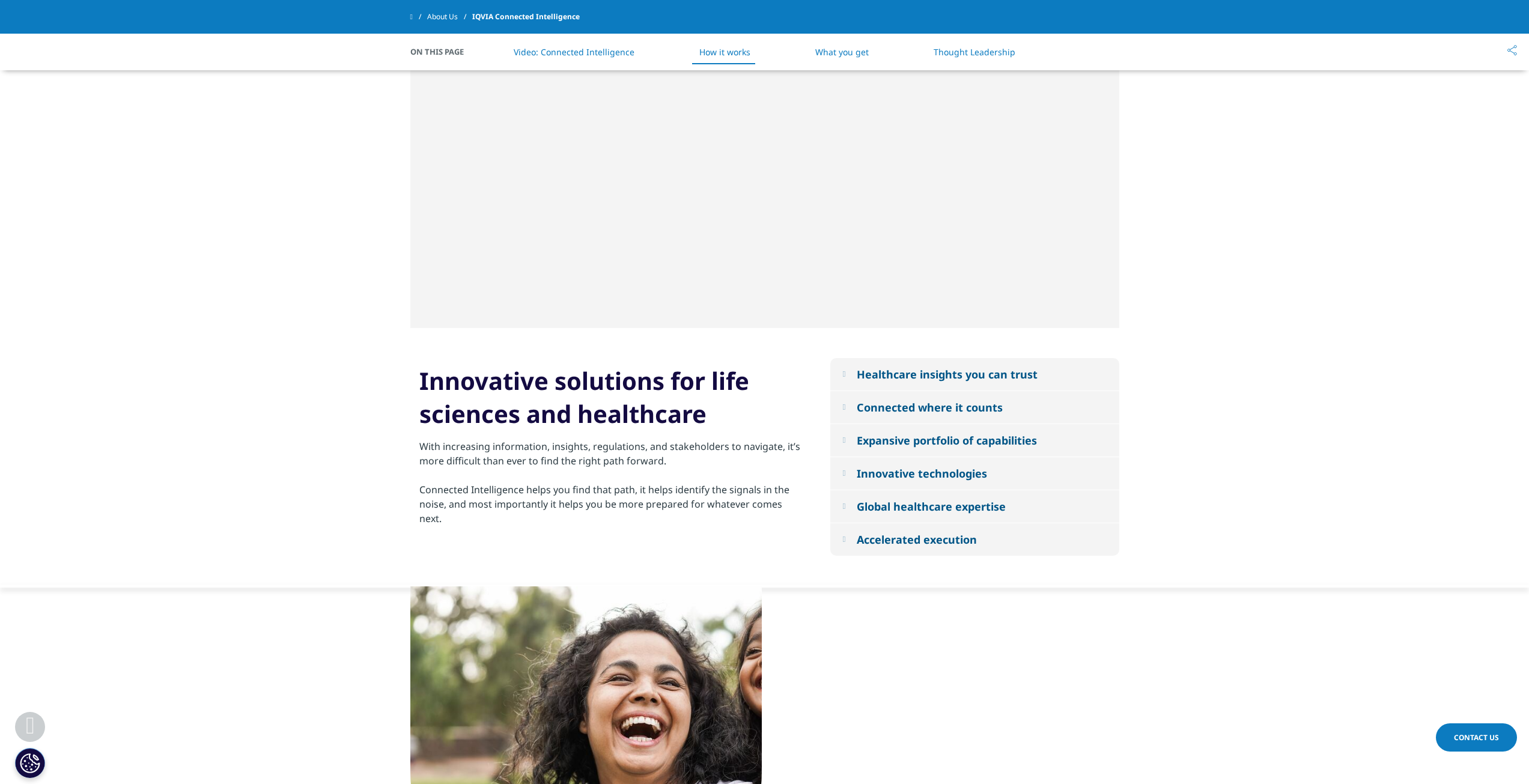
click at [859, 376] on button "Healthcare insights you can trust" at bounding box center [974, 374] width 289 height 33
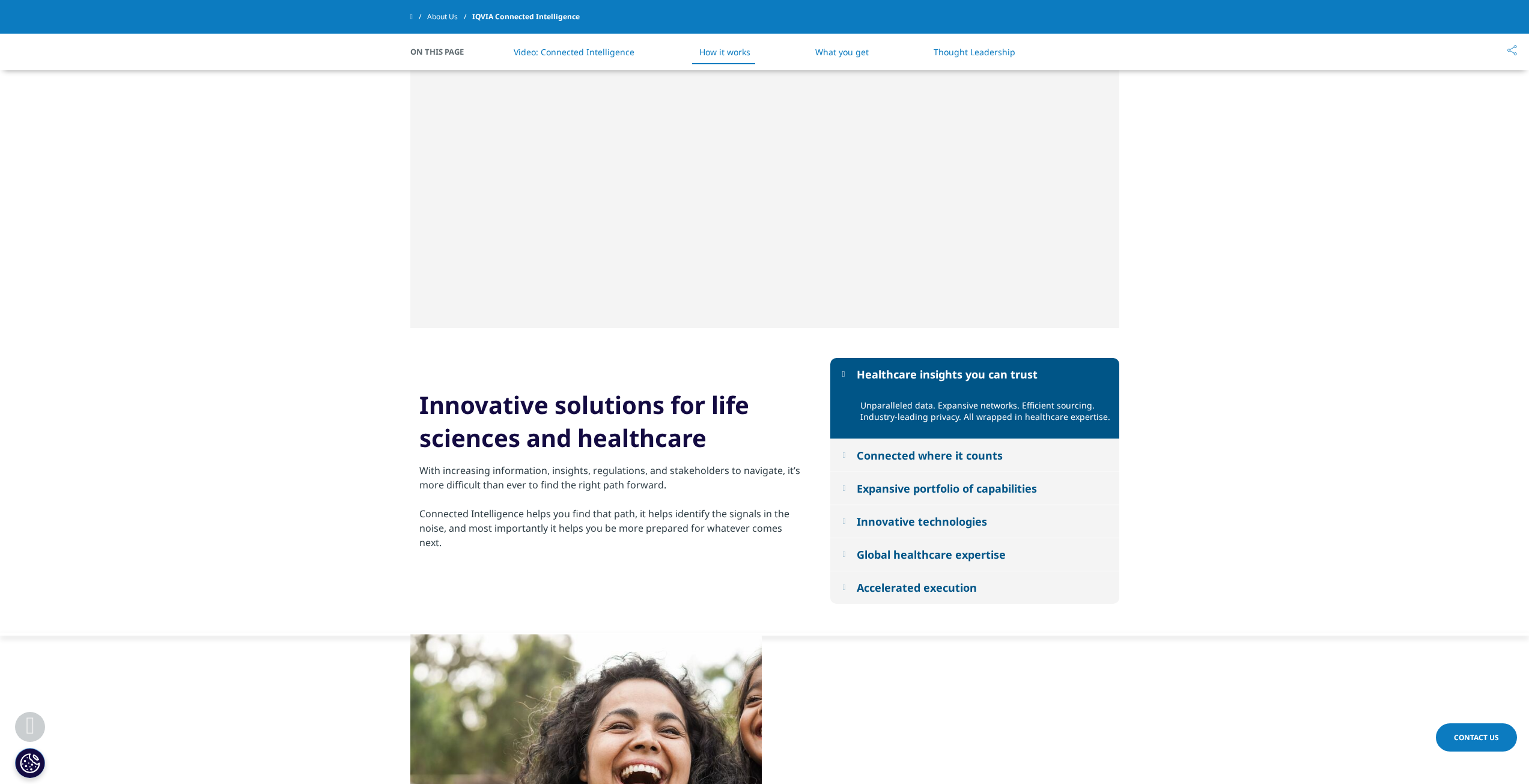
click at [858, 374] on button "Healthcare insights you can trust" at bounding box center [974, 374] width 289 height 33
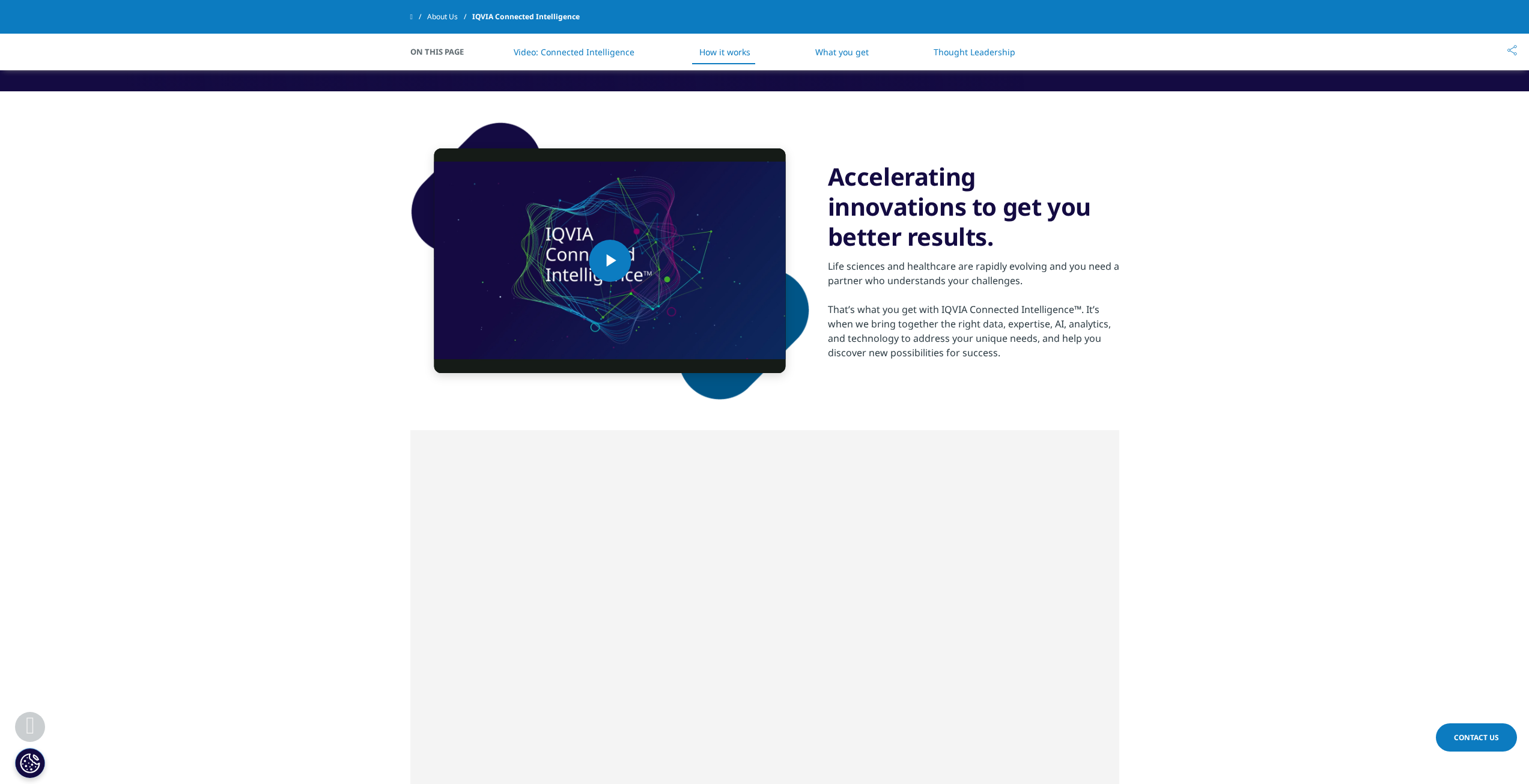
scroll to position [431, 0]
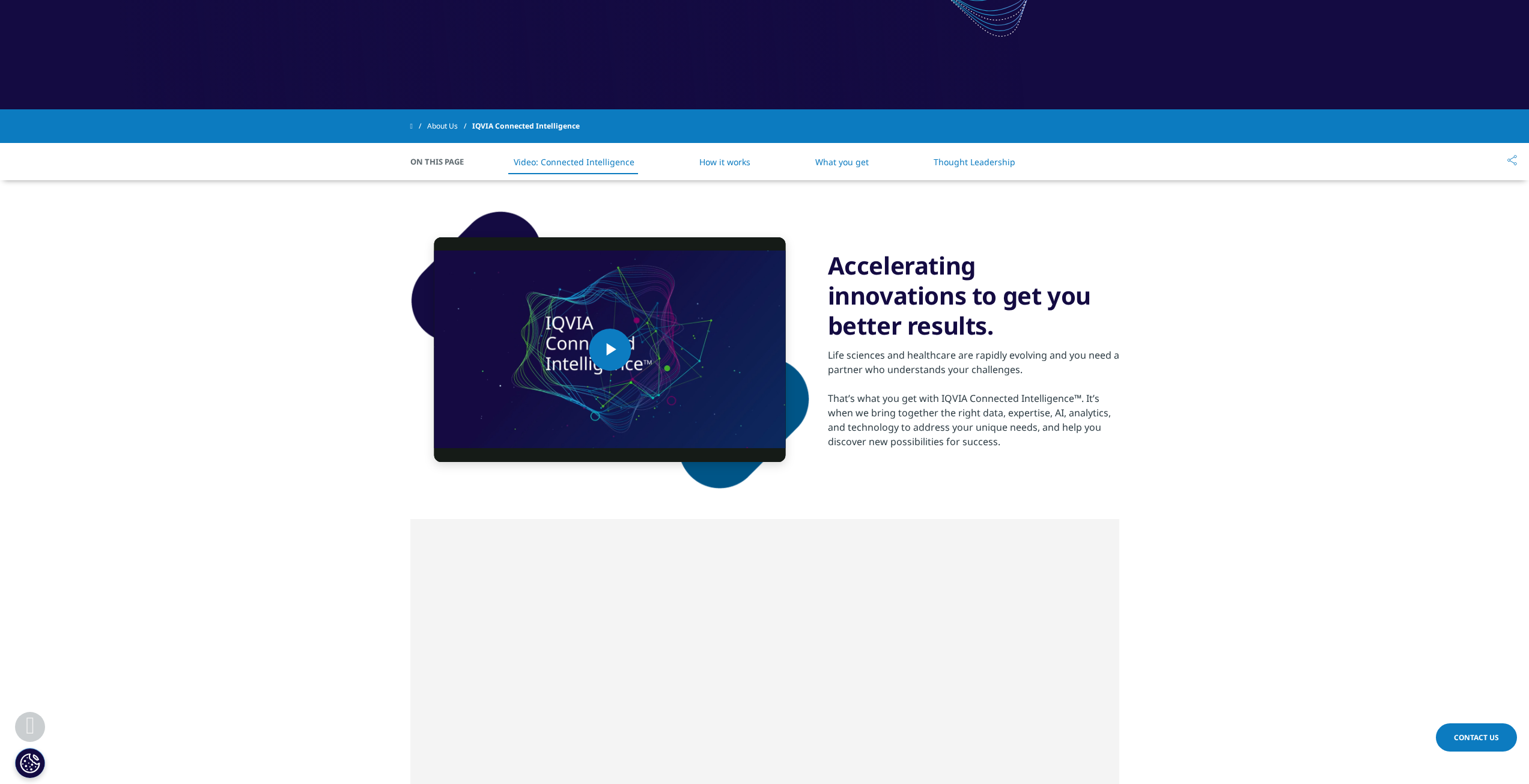
click at [567, 167] on li "Video: Connected Intelligence" at bounding box center [574, 162] width 145 height 35
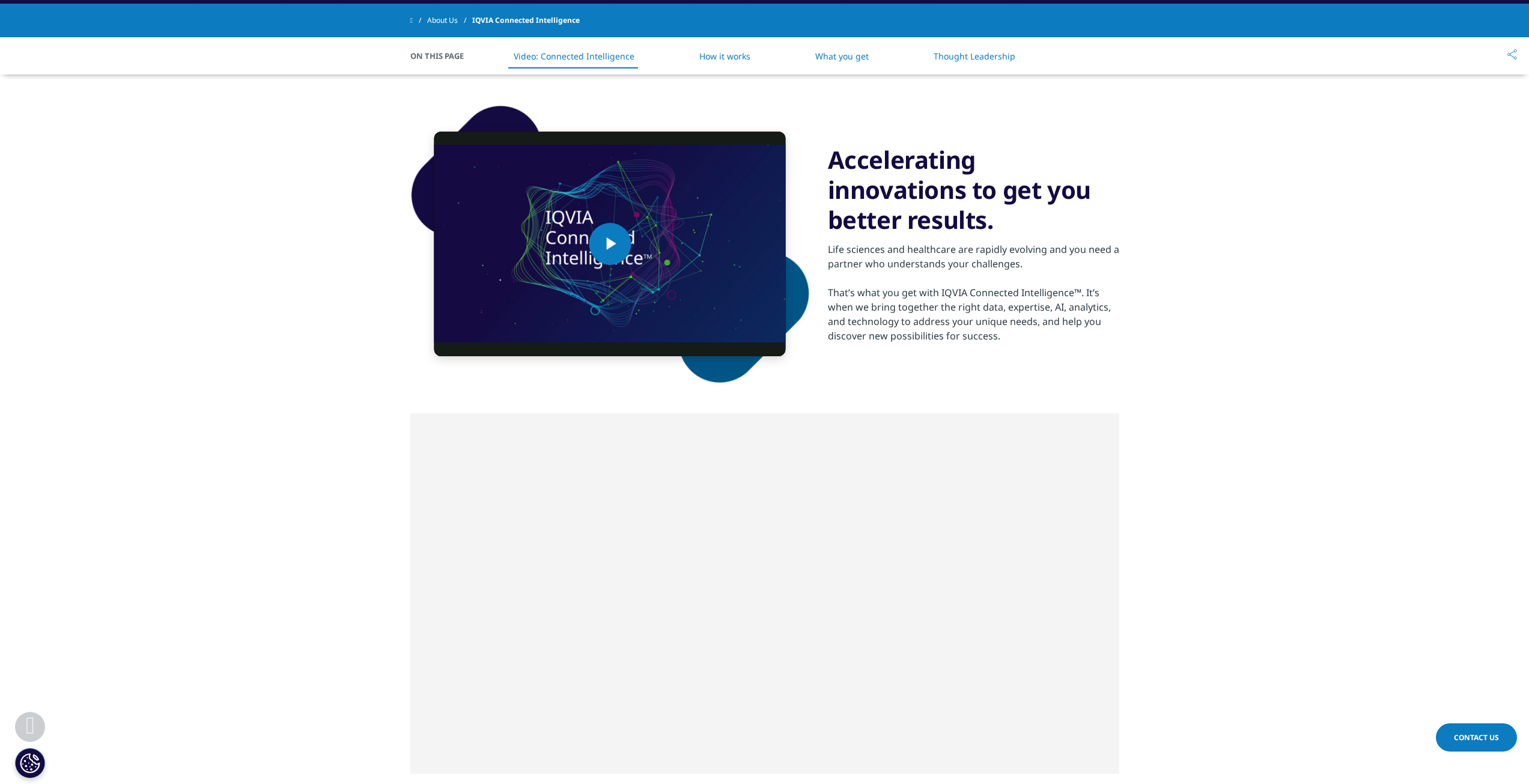
click at [731, 54] on link "How it works" at bounding box center [725, 56] width 51 height 11
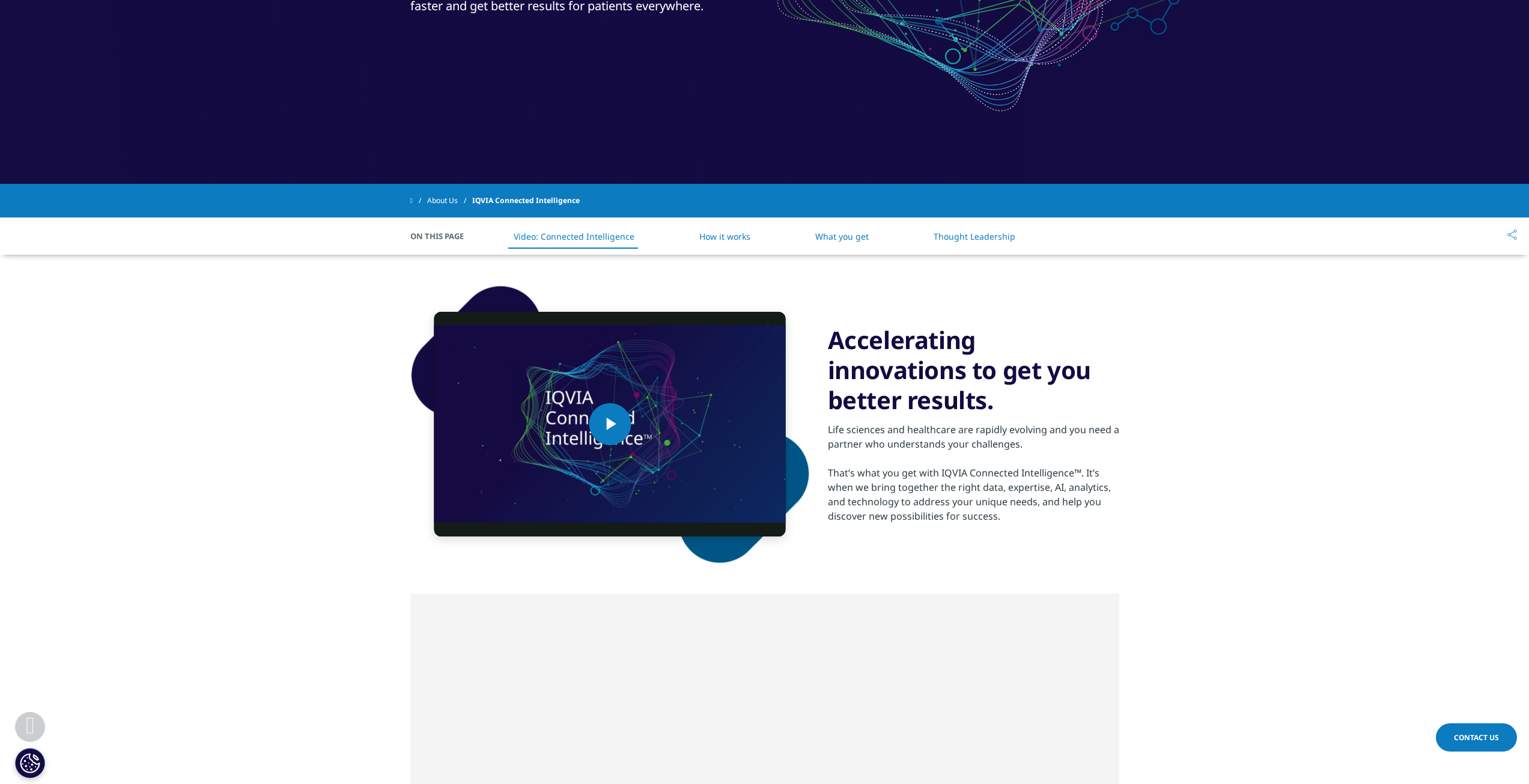
scroll to position [155, 0]
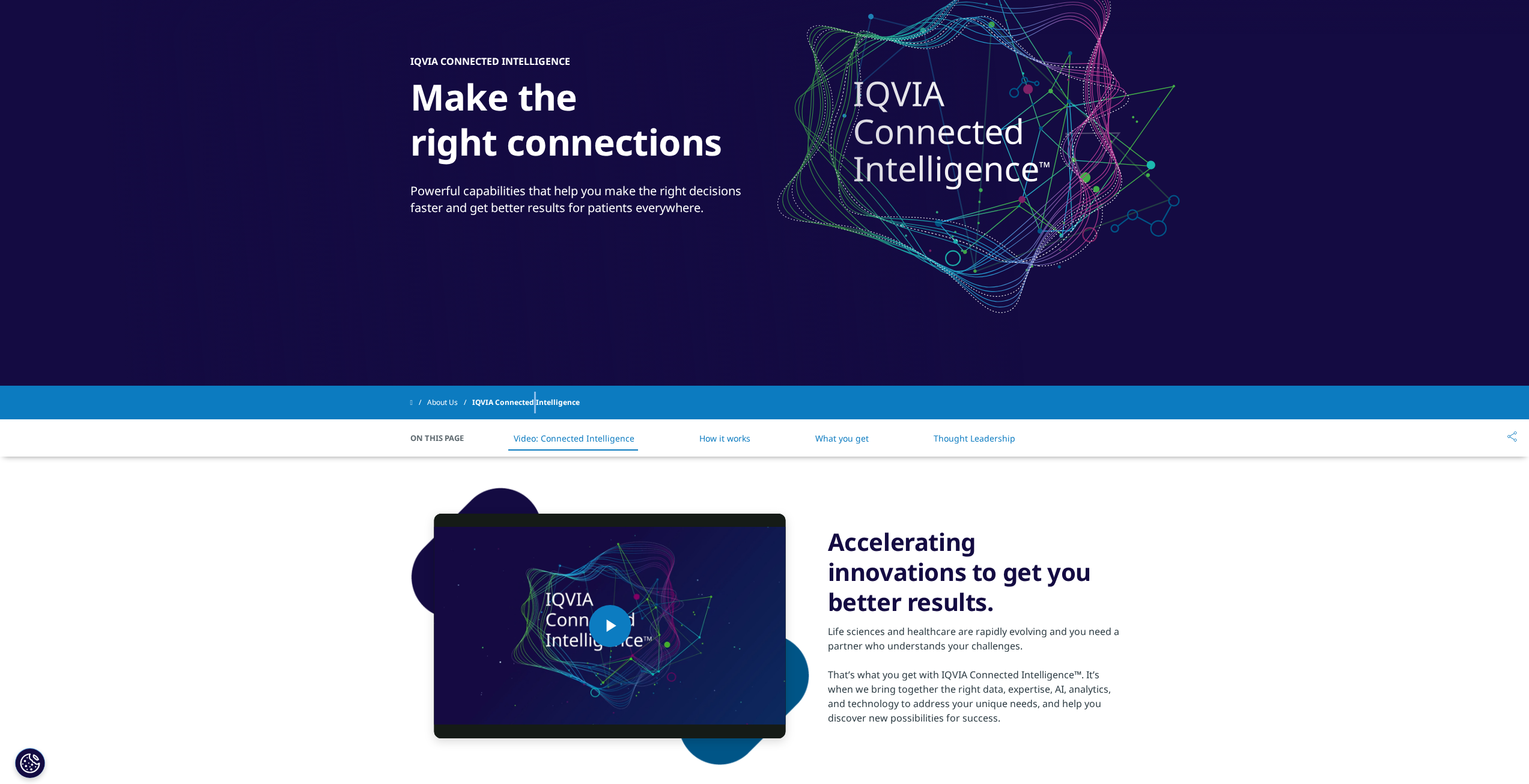
click at [542, 400] on span "IQVIA Connected Intelligence" at bounding box center [526, 402] width 108 height 21
click at [434, 435] on span "On This Page" at bounding box center [443, 437] width 66 height 12
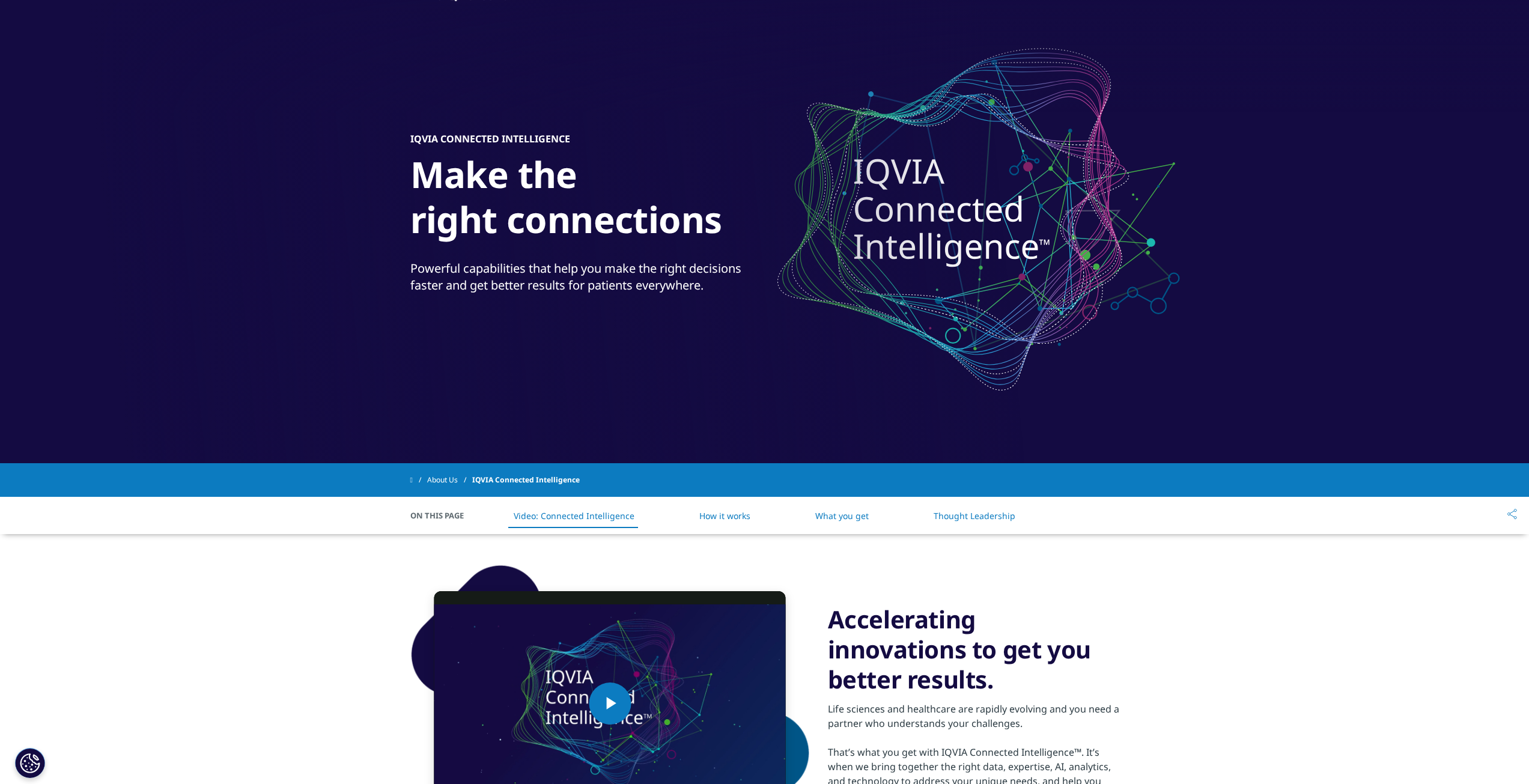
scroll to position [0, 0]
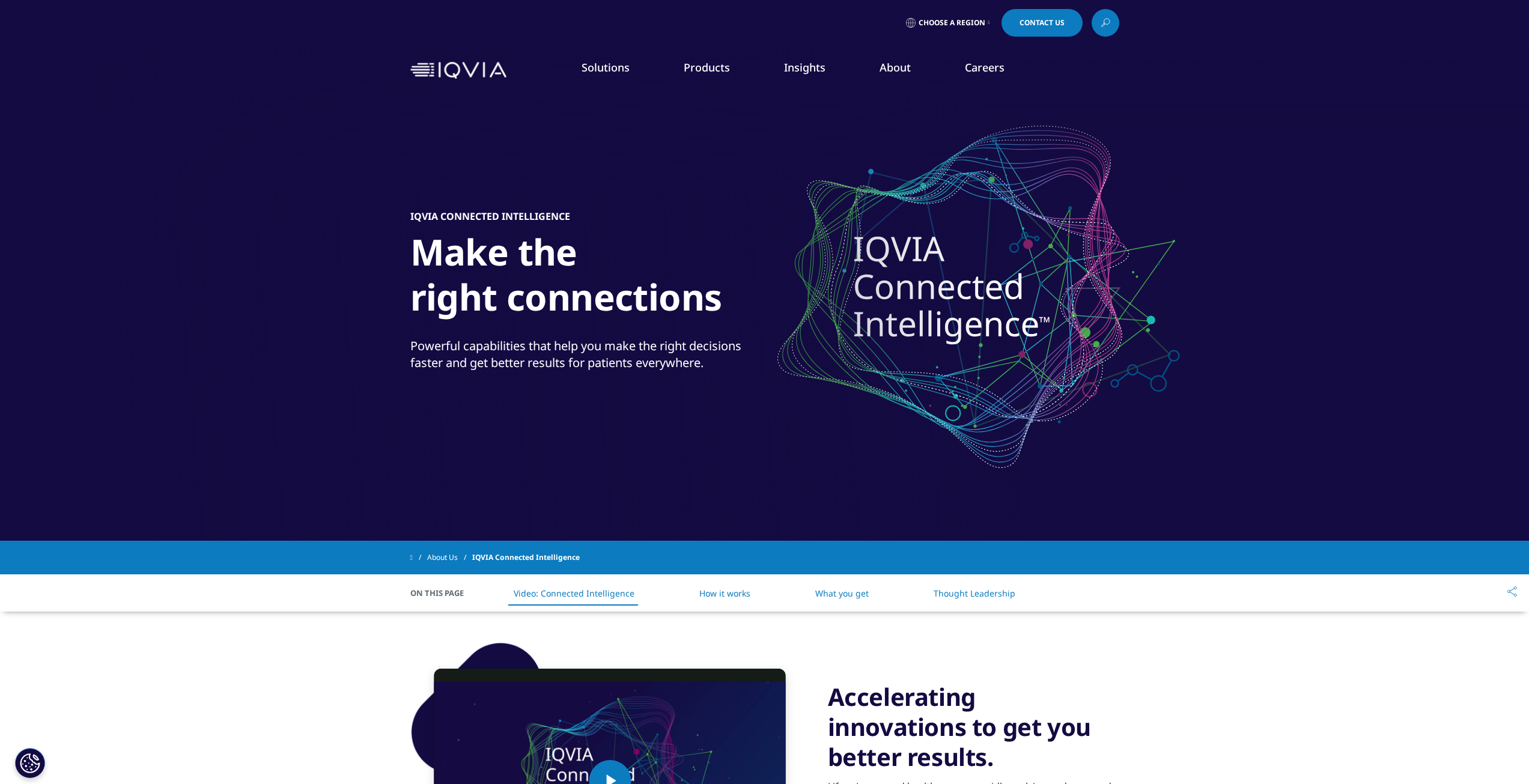
click at [194, 162] on li "IQVIA Connected Intelligence™" at bounding box center [235, 162] width 370 height 23
click at [764, 287] on link "LEARN MORE" at bounding box center [745, 296] width 182 height 32
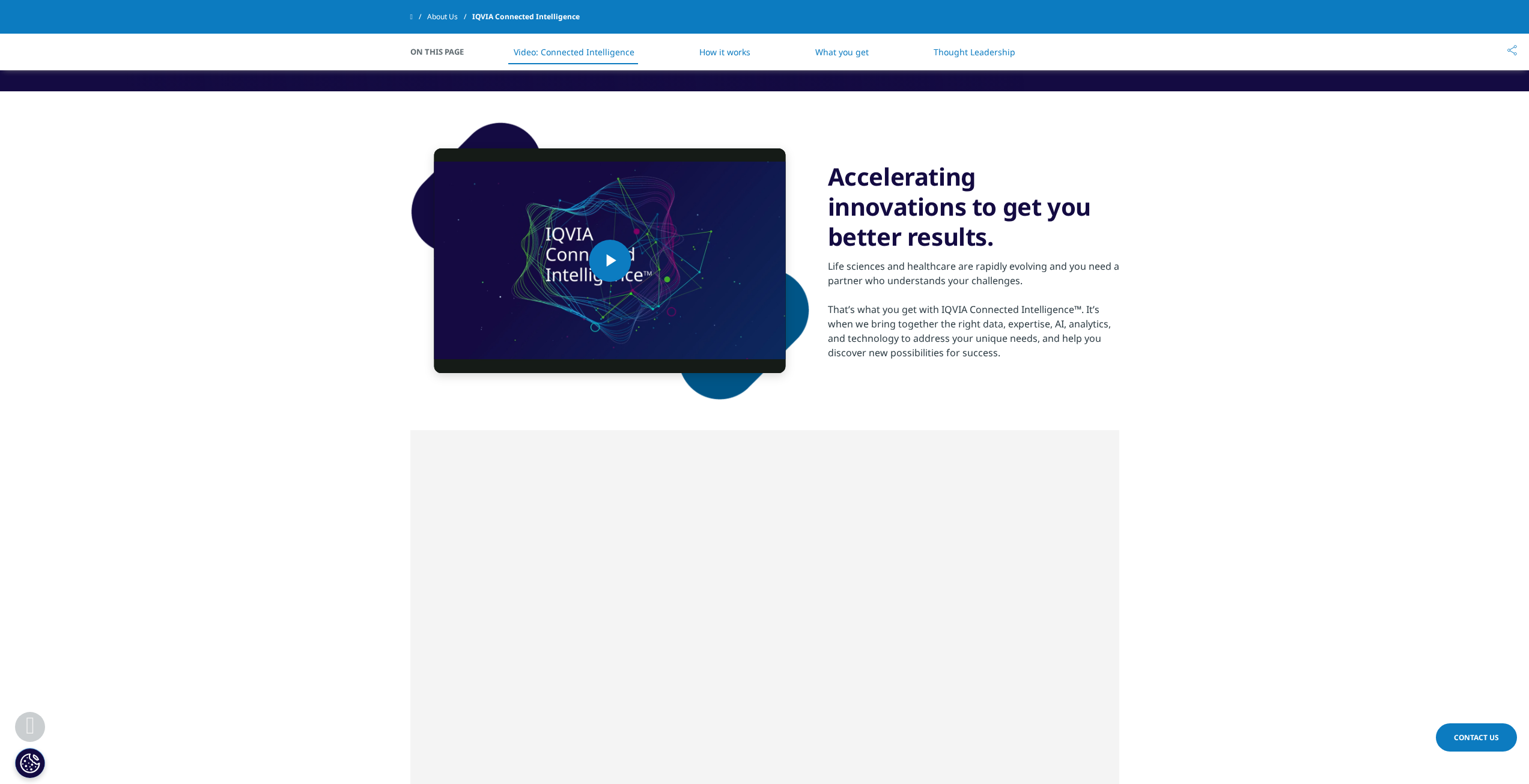
scroll to position [540, 0]
